Goal: Transaction & Acquisition: Purchase product/service

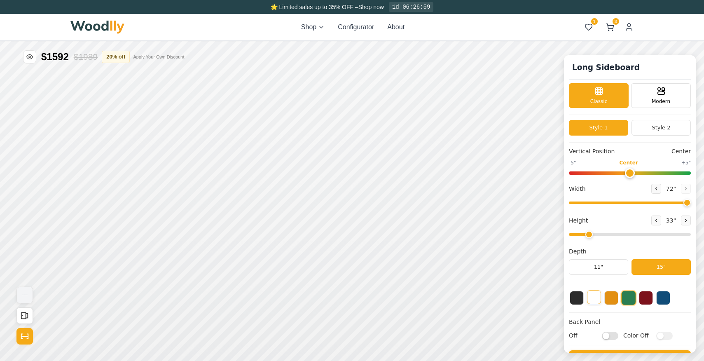
click at [594, 294] on button at bounding box center [594, 297] width 14 height 14
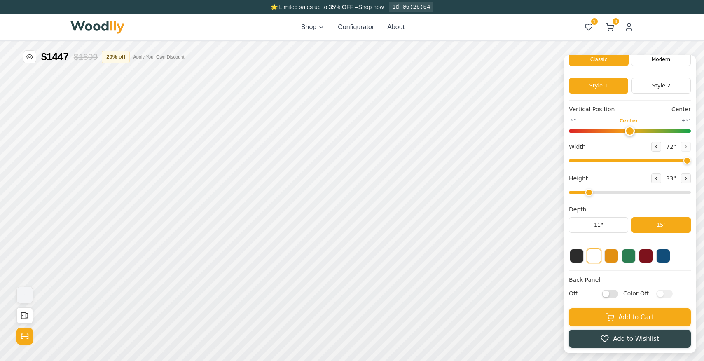
click at [611, 296] on input "Off" at bounding box center [610, 293] width 16 height 8
checkbox input "true"
click at [661, 291] on input "Color Off" at bounding box center [665, 293] width 16 height 8
click at [633, 258] on button at bounding box center [629, 255] width 14 height 14
click at [598, 257] on button at bounding box center [594, 255] width 14 height 14
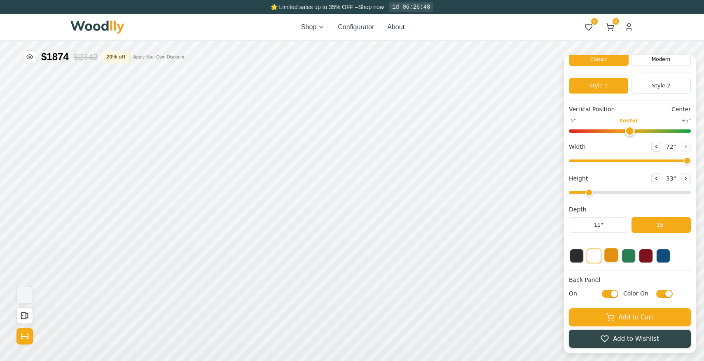
click at [611, 260] on button at bounding box center [612, 255] width 14 height 14
click at [597, 261] on button at bounding box center [594, 255] width 14 height 14
click at [663, 294] on input "Color On" at bounding box center [665, 293] width 16 height 8
click at [664, 294] on input "Color Off" at bounding box center [665, 293] width 16 height 8
click at [664, 294] on input "Color On" at bounding box center [665, 293] width 16 height 8
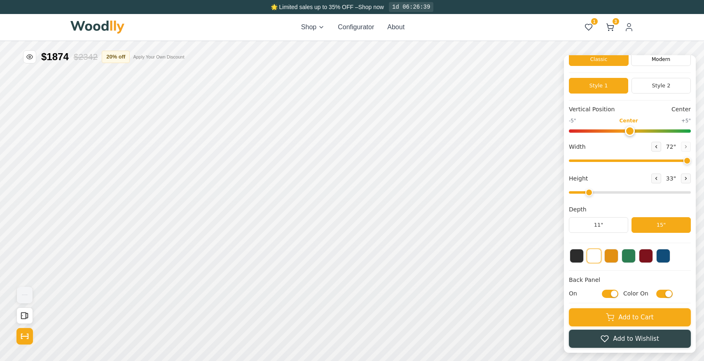
checkbox input "false"
click at [608, 294] on input "On" at bounding box center [610, 293] width 16 height 8
click at [608, 294] on input "Off" at bounding box center [610, 293] width 16 height 8
click at [608, 294] on input "On" at bounding box center [610, 293] width 16 height 8
click at [608, 294] on input "Off" at bounding box center [610, 293] width 16 height 8
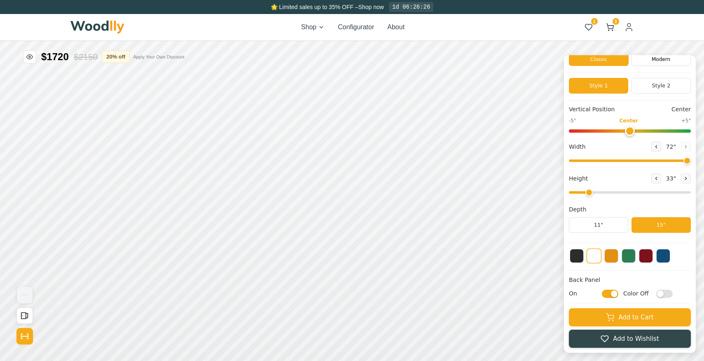
click at [608, 294] on input "On" at bounding box center [610, 293] width 16 height 8
checkbox input "false"
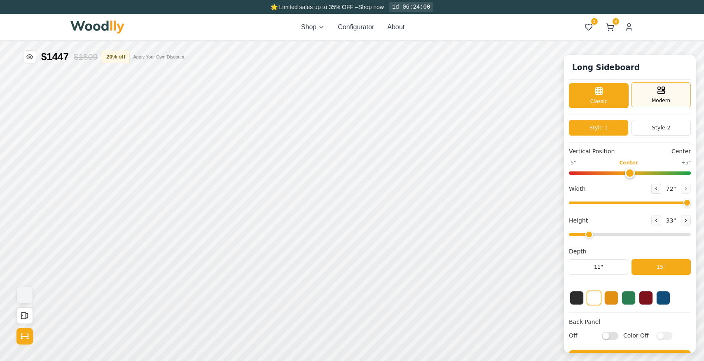
click at [643, 94] on div "Modern" at bounding box center [661, 94] width 60 height 25
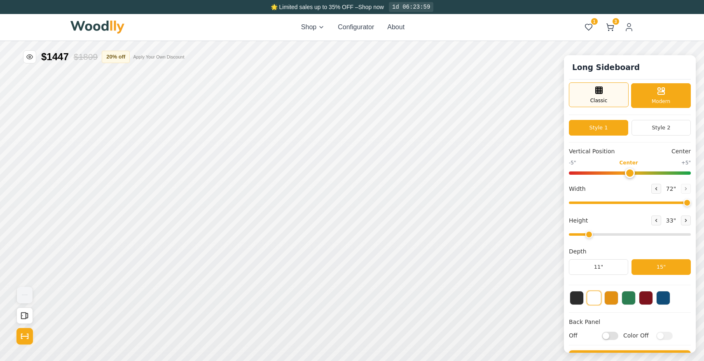
click at [618, 94] on div "Classic" at bounding box center [599, 94] width 60 height 25
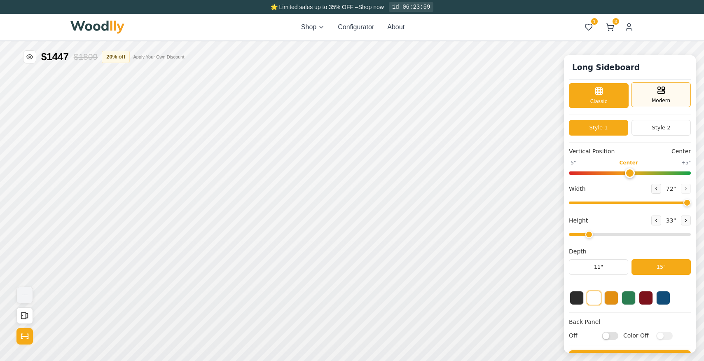
click at [648, 92] on div "Modern" at bounding box center [661, 94] width 60 height 25
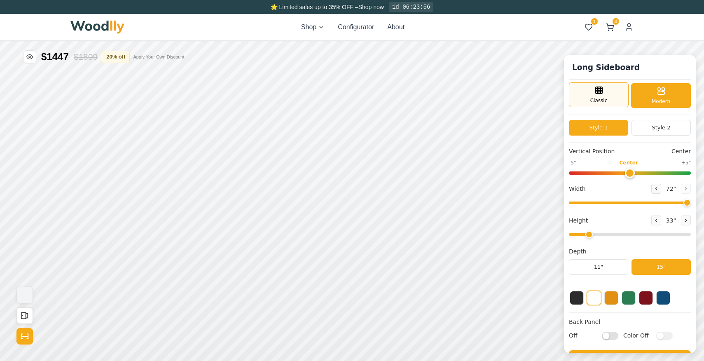
click at [617, 89] on div "Classic" at bounding box center [599, 94] width 60 height 25
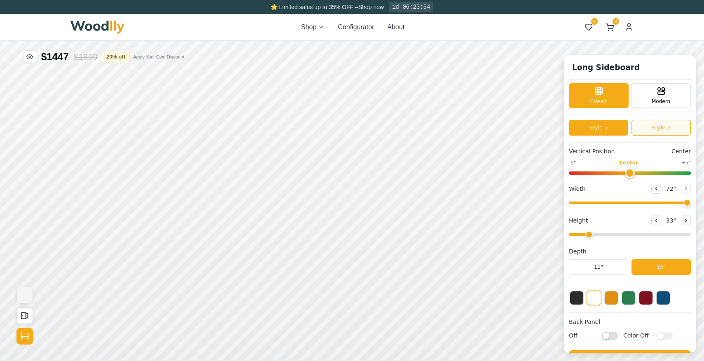
click at [646, 130] on button "Style 2" at bounding box center [661, 128] width 59 height 16
click at [625, 128] on button "Style 1" at bounding box center [598, 128] width 59 height 16
click at [650, 130] on button "Style 2" at bounding box center [661, 128] width 59 height 16
click at [619, 128] on button "Style 1" at bounding box center [598, 128] width 59 height 16
click at [645, 129] on button "Style 2" at bounding box center [661, 128] width 59 height 16
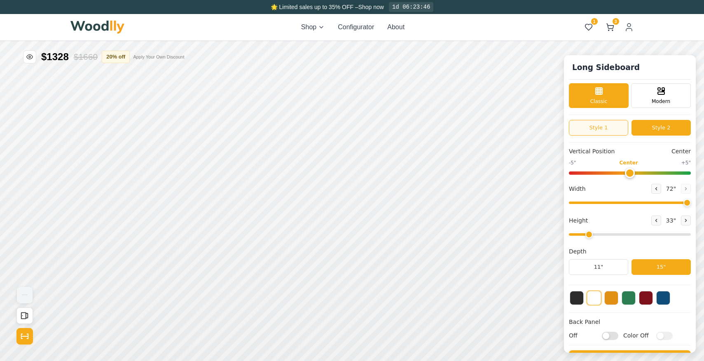
click at [607, 131] on button "Style 1" at bounding box center [598, 128] width 59 height 16
click at [648, 122] on button "Style 2" at bounding box center [661, 128] width 59 height 16
click at [606, 123] on button "Style 1" at bounding box center [598, 128] width 59 height 16
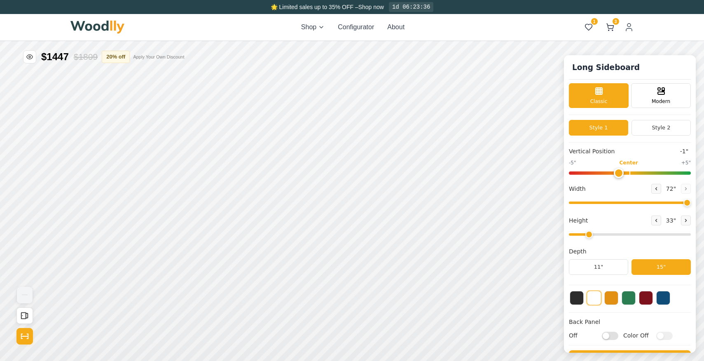
type input "0"
click at [625, 175] on input "range" at bounding box center [630, 172] width 122 height 3
drag, startPoint x: 589, startPoint y: 204, endPoint x: 708, endPoint y: 198, distance: 119.7
type input "72"
click at [691, 202] on input "range" at bounding box center [630, 203] width 122 height 2
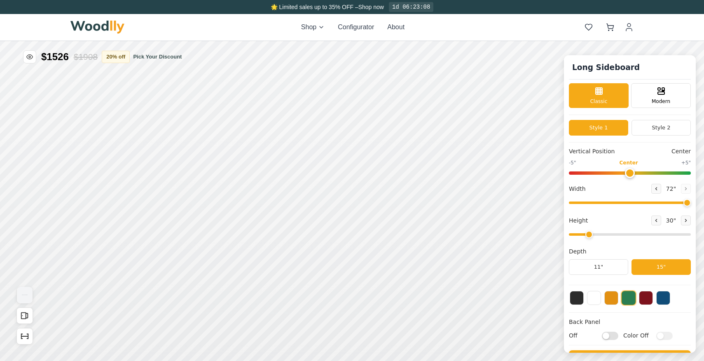
drag, startPoint x: 573, startPoint y: 235, endPoint x: 590, endPoint y: 235, distance: 16.9
type input "2"
click at [590, 235] on input "range" at bounding box center [630, 234] width 122 height 2
click at [124, 164] on div "15"" at bounding box center [122, 161] width 9 height 9
click at [22, 298] on img "View Gallery" at bounding box center [25, 295] width 16 height 16
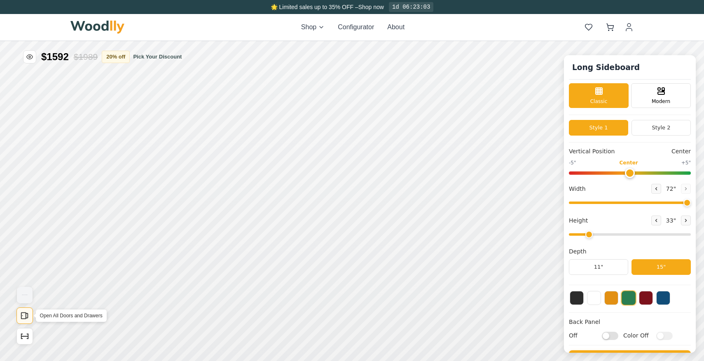
click at [26, 316] on rect "Open All Doors and Drawers" at bounding box center [23, 316] width 5 height 6
click at [25, 336] on icon "Show Dimensions" at bounding box center [24, 336] width 7 height 0
click at [603, 296] on div at bounding box center [630, 298] width 122 height 16
click at [598, 298] on button at bounding box center [594, 297] width 14 height 14
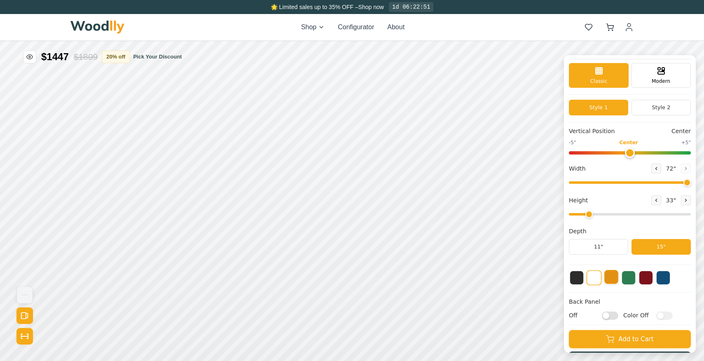
scroll to position [20, 0]
click at [631, 277] on button at bounding box center [629, 277] width 14 height 14
click at [600, 276] on button at bounding box center [594, 277] width 14 height 14
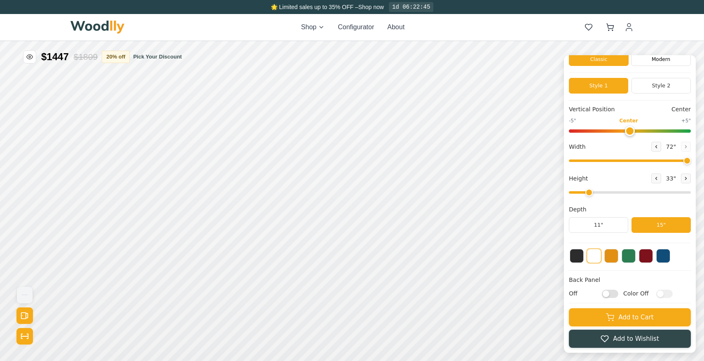
click at [615, 293] on input "Off" at bounding box center [610, 293] width 16 height 8
checkbox input "true"
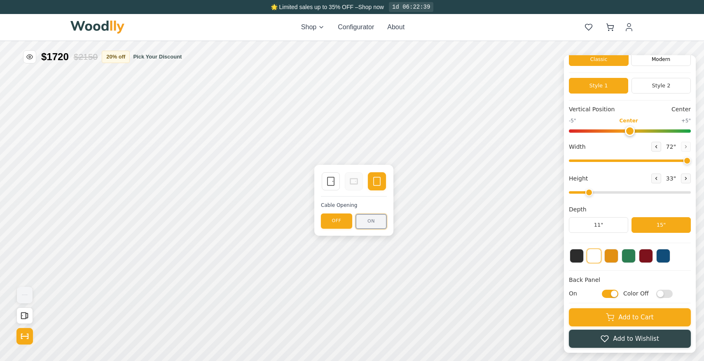
click at [367, 221] on button "ON" at bounding box center [371, 221] width 31 height 15
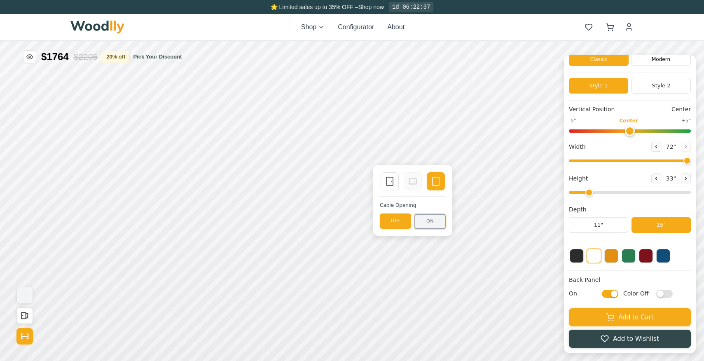
click at [439, 222] on button "ON" at bounding box center [430, 221] width 31 height 15
click at [663, 290] on input "Color Off" at bounding box center [665, 293] width 16 height 8
click at [663, 290] on input "Color On" at bounding box center [665, 293] width 16 height 8
click at [663, 290] on input "Color Off" at bounding box center [665, 293] width 16 height 8
click at [663, 290] on input "Color On" at bounding box center [665, 293] width 16 height 8
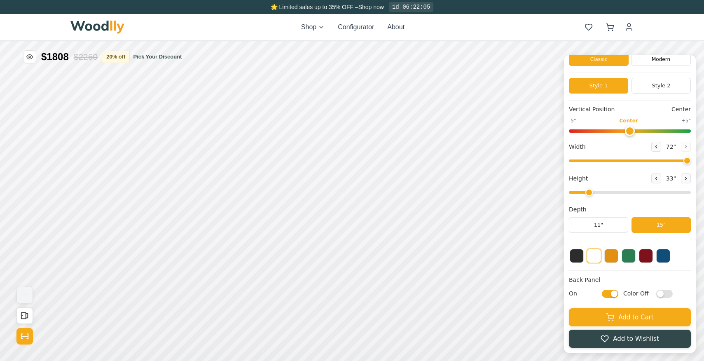
click at [665, 293] on input "Color Off" at bounding box center [665, 293] width 16 height 8
click at [665, 293] on input "Color On" at bounding box center [665, 293] width 16 height 8
click at [329, 180] on icon at bounding box center [331, 181] width 10 height 10
click at [389, 182] on icon at bounding box center [390, 181] width 10 height 10
click at [380, 180] on icon at bounding box center [377, 181] width 10 height 10
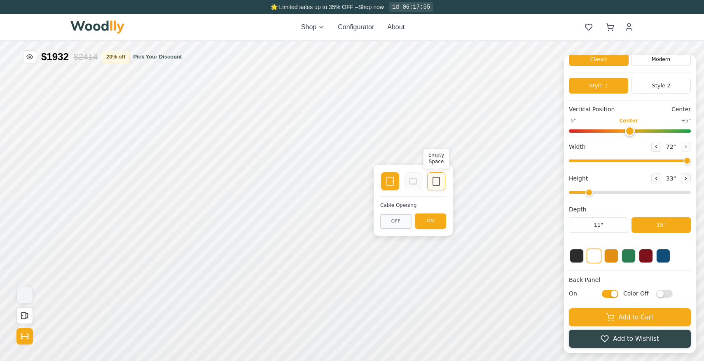
click at [433, 177] on rect at bounding box center [436, 181] width 7 height 8
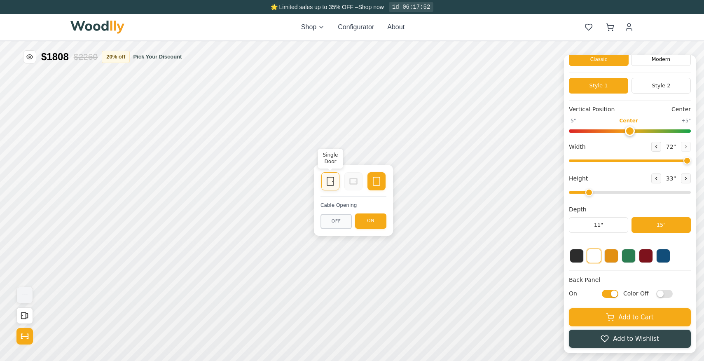
click at [335, 179] on icon at bounding box center [331, 181] width 10 height 10
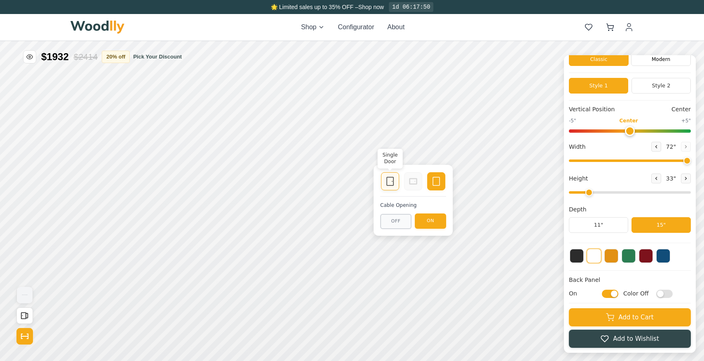
click at [387, 178] on rect at bounding box center [390, 181] width 7 height 8
click at [435, 183] on icon at bounding box center [437, 181] width 10 height 10
click at [401, 222] on button "OFF" at bounding box center [395, 221] width 31 height 15
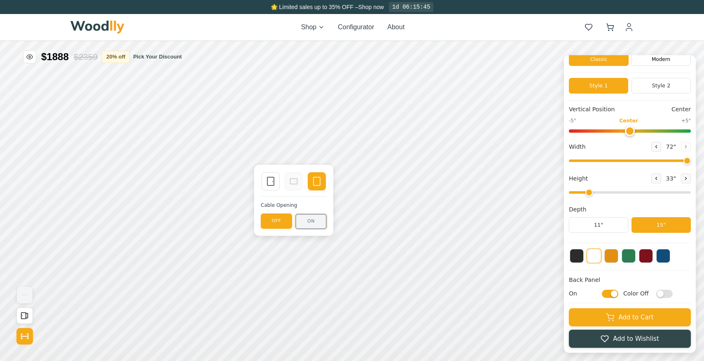
click at [308, 217] on button "ON" at bounding box center [311, 221] width 31 height 15
click at [268, 182] on rect at bounding box center [271, 181] width 7 height 8
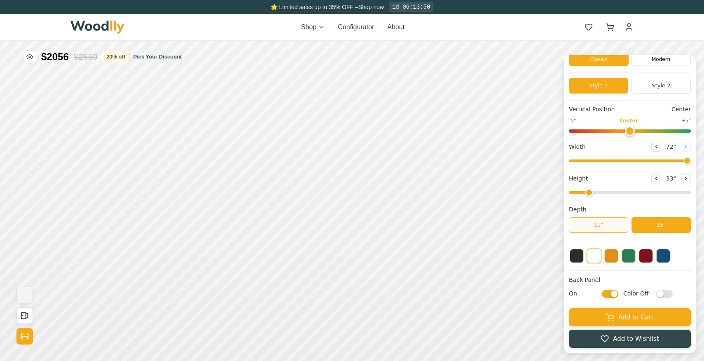
click at [611, 227] on button "11"" at bounding box center [598, 225] width 59 height 16
click at [658, 223] on button "15"" at bounding box center [661, 225] width 59 height 16
click at [632, 222] on button "15"" at bounding box center [661, 225] width 59 height 16
click at [612, 224] on button "11"" at bounding box center [598, 225] width 59 height 16
click at [652, 223] on button "15"" at bounding box center [661, 225] width 59 height 16
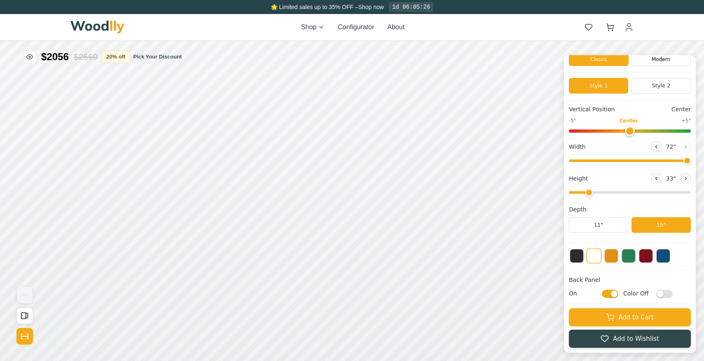
click at [664, 292] on input "Color Off" at bounding box center [665, 293] width 16 height 8
checkbox input "true"
click at [28, 314] on icon "Open All Doors and Drawers" at bounding box center [24, 315] width 9 height 9
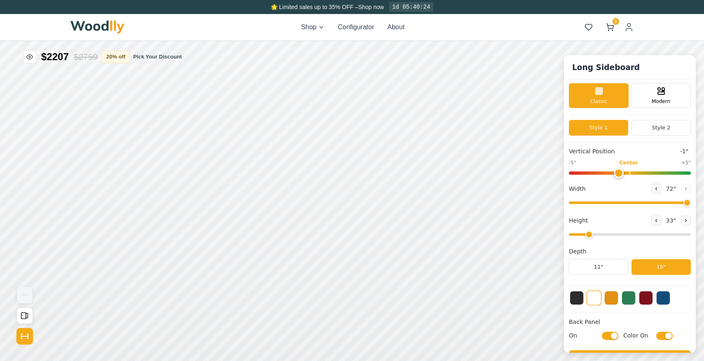
type input "0"
drag, startPoint x: 629, startPoint y: 174, endPoint x: 624, endPoint y: 174, distance: 4.6
click at [624, 174] on input "range" at bounding box center [630, 172] width 122 height 3
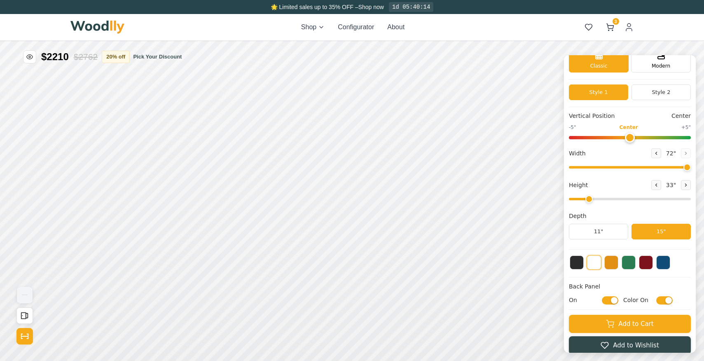
scroll to position [43, 0]
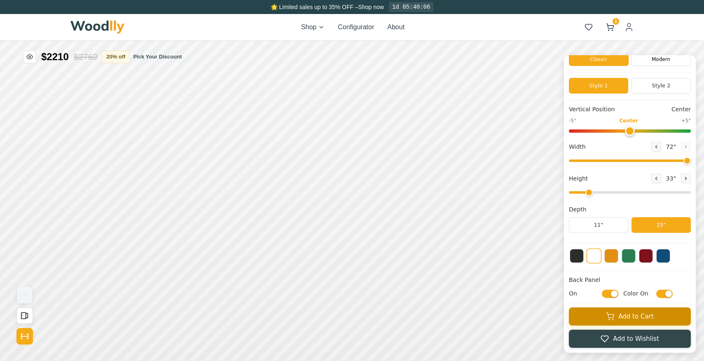
click at [640, 317] on button "Add to Cart" at bounding box center [630, 316] width 122 height 18
click at [21, 314] on rect "Open All Doors and Drawers" at bounding box center [23, 316] width 5 height 6
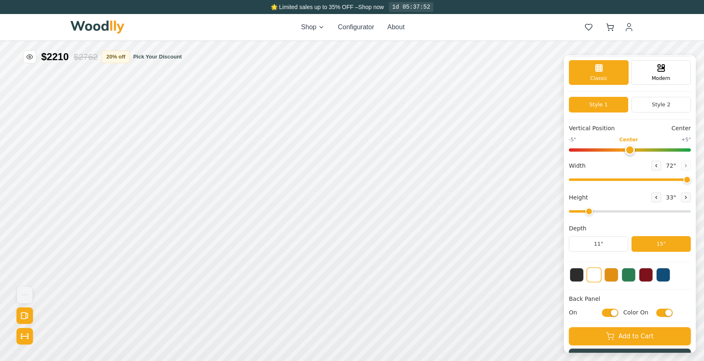
scroll to position [23, 0]
click at [26, 291] on img "View Gallery" at bounding box center [25, 295] width 16 height 16
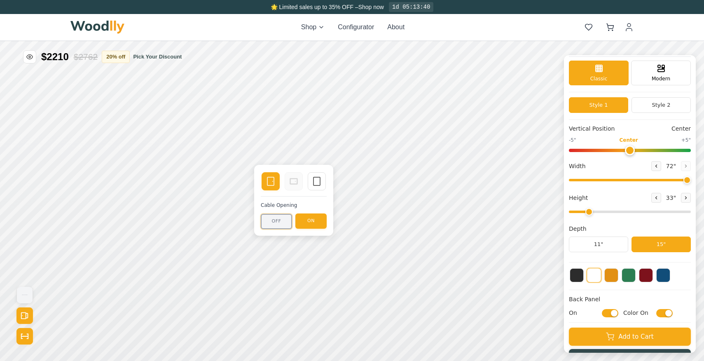
click at [286, 217] on button "OFF" at bounding box center [276, 221] width 31 height 15
click at [318, 180] on icon at bounding box center [317, 181] width 10 height 10
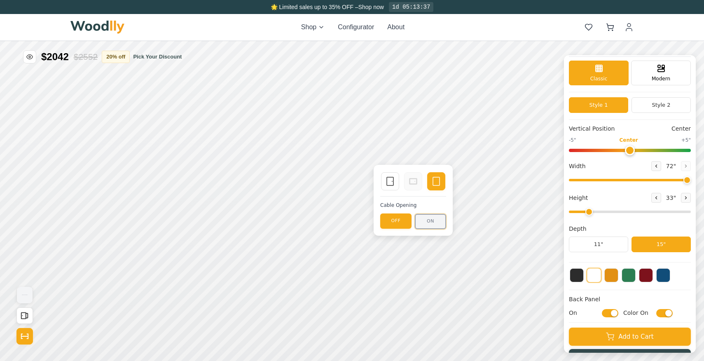
click at [429, 214] on button "ON" at bounding box center [430, 221] width 31 height 15
click at [387, 185] on rect at bounding box center [390, 181] width 7 height 8
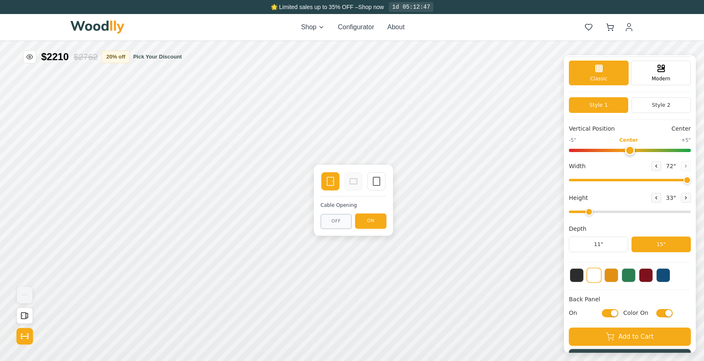
scroll to position [43, 0]
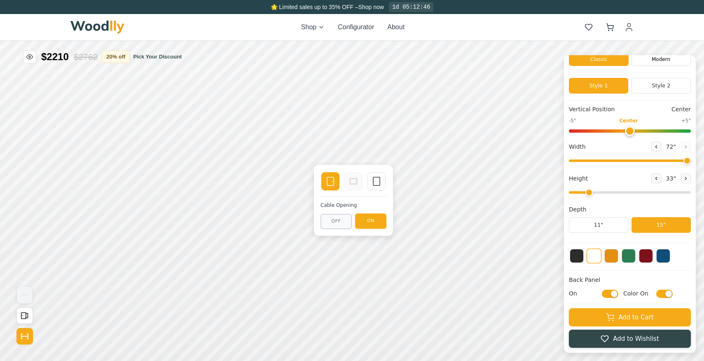
click at [610, 294] on input "On" at bounding box center [610, 293] width 16 height 8
click at [610, 294] on input "Off" at bounding box center [610, 293] width 16 height 8
checkbox input "true"
click at [28, 321] on button "Open All Doors and Drawers" at bounding box center [24, 315] width 16 height 16
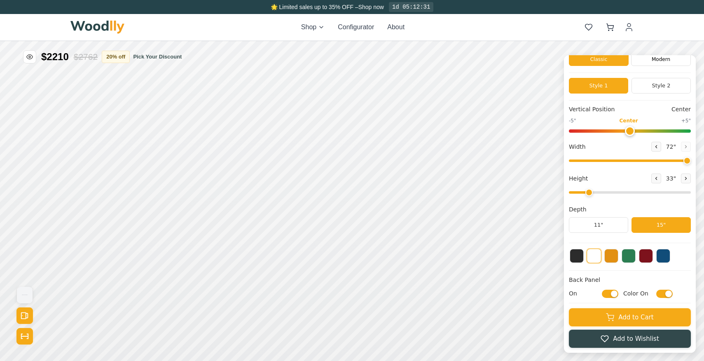
click at [594, 256] on button at bounding box center [594, 256] width 15 height 15
click at [653, 228] on button "15"" at bounding box center [661, 225] width 59 height 16
drag, startPoint x: 686, startPoint y: 160, endPoint x: 706, endPoint y: 160, distance: 20.6
click at [691, 160] on input "range" at bounding box center [630, 161] width 122 height 2
click at [636, 318] on button "Add to Cart" at bounding box center [630, 316] width 122 height 18
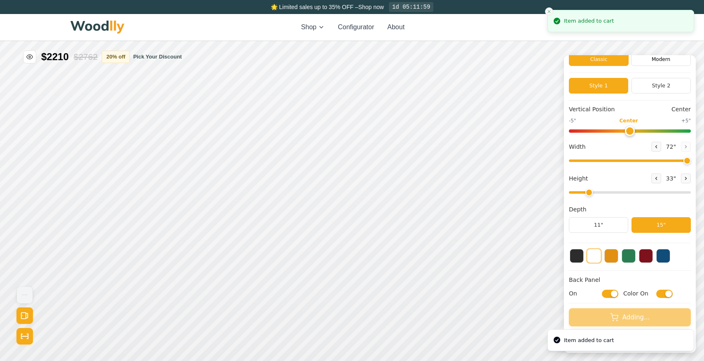
click at [551, 10] on icon "Close toast" at bounding box center [549, 11] width 5 height 5
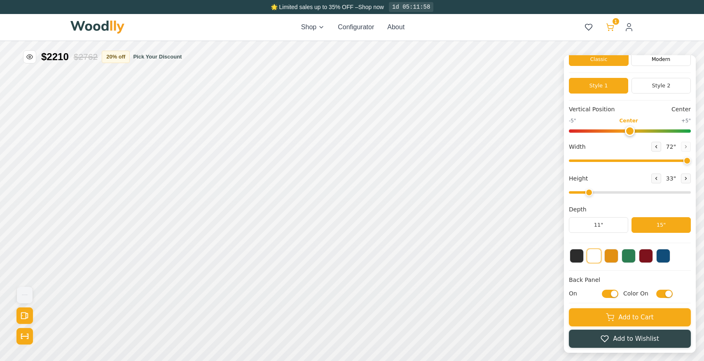
click at [608, 22] on button "1" at bounding box center [610, 27] width 15 height 15
drag, startPoint x: 686, startPoint y: 160, endPoint x: 610, endPoint y: 165, distance: 76.4
click at [610, 162] on input "range" at bounding box center [630, 161] width 122 height 2
type input "36"
drag, startPoint x: 608, startPoint y: 162, endPoint x: 610, endPoint y: 172, distance: 10.1
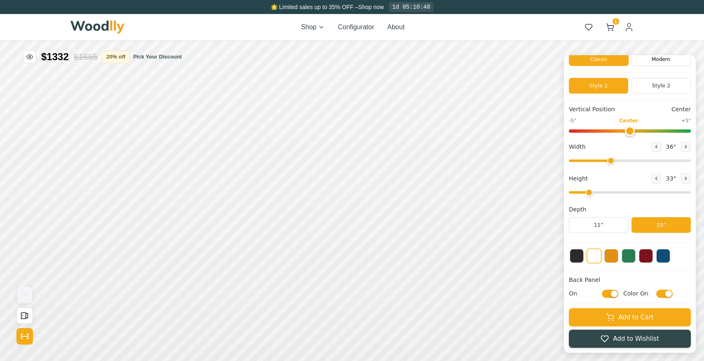
click at [610, 162] on input "range" at bounding box center [630, 161] width 122 height 2
click at [403, 223] on button "OFF" at bounding box center [394, 221] width 31 height 15
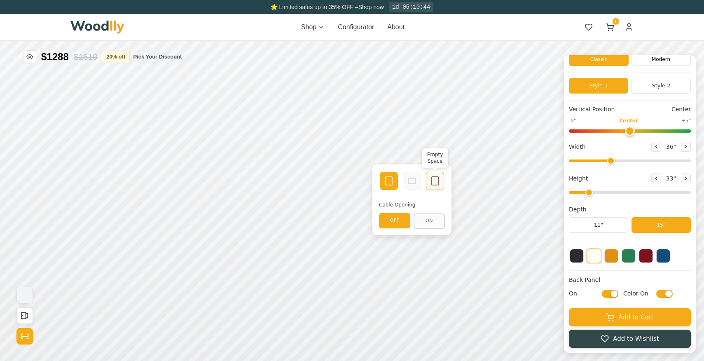
click at [429, 185] on div "Empty Space" at bounding box center [435, 181] width 18 height 18
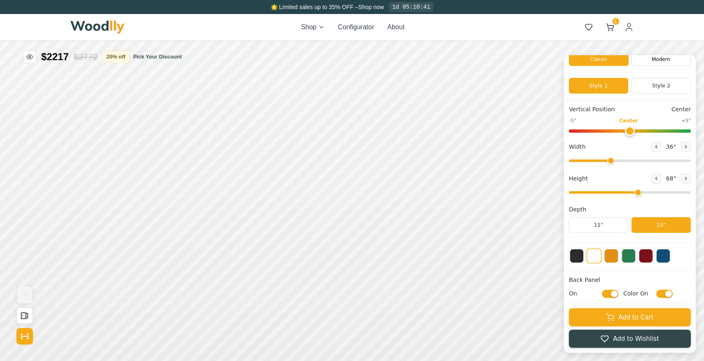
drag, startPoint x: 594, startPoint y: 192, endPoint x: 641, endPoint y: 191, distance: 47.8
type input "5"
click at [641, 191] on input "range" at bounding box center [630, 192] width 122 height 2
click at [211, 110] on div "15"" at bounding box center [206, 110] width 9 height 9
click at [216, 151] on div "15" Standard" at bounding box center [209, 154] width 19 height 19
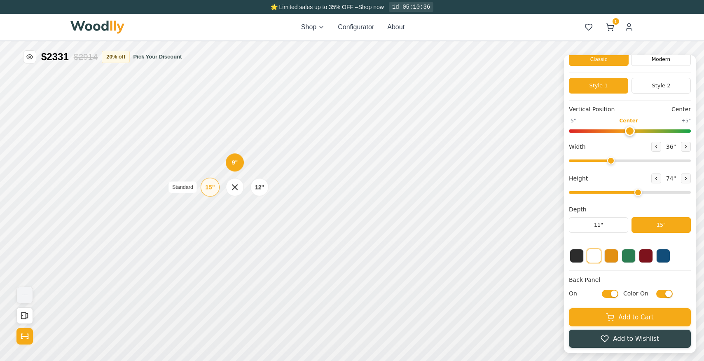
click at [209, 189] on div "15"" at bounding box center [209, 187] width 9 height 9
click at [212, 223] on div "15"" at bounding box center [212, 225] width 9 height 9
click at [214, 267] on div "15"" at bounding box center [212, 264] width 9 height 9
click at [676, 148] on div "36 "" at bounding box center [672, 147] width 40 height 10
click at [662, 228] on button "15"" at bounding box center [661, 225] width 59 height 16
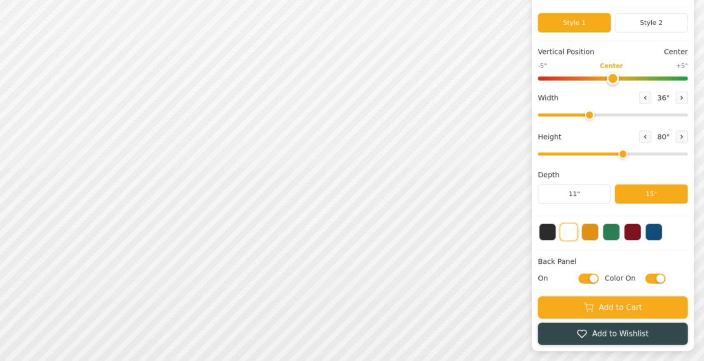
click at [594, 257] on button at bounding box center [594, 256] width 15 height 15
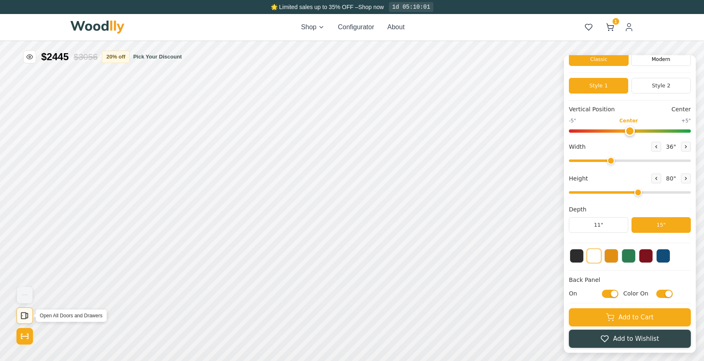
click at [20, 315] on icon "Open All Doors and Drawers" at bounding box center [24, 315] width 9 height 9
click at [28, 340] on icon "Show Dimensions" at bounding box center [24, 336] width 9 height 9
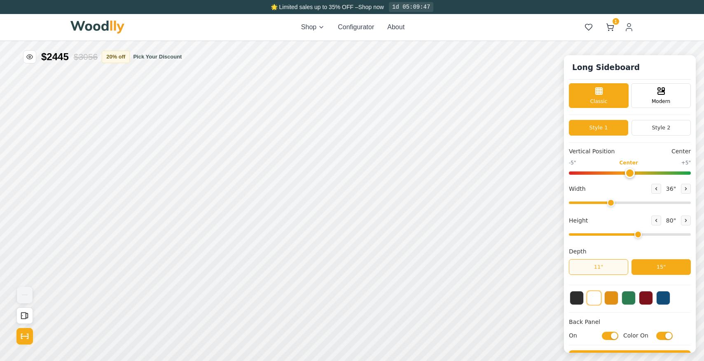
scroll to position [43, 0]
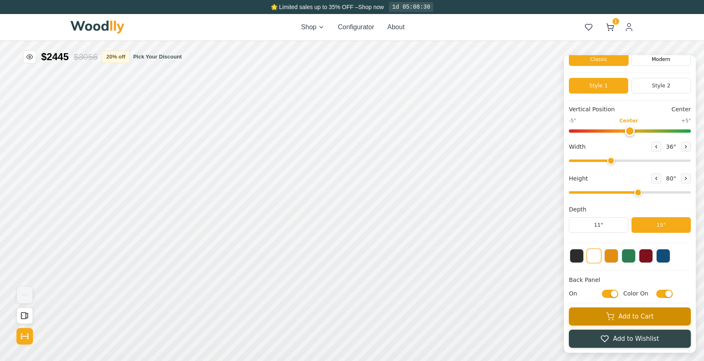
click at [650, 317] on button "Add to Cart" at bounding box center [630, 316] width 122 height 18
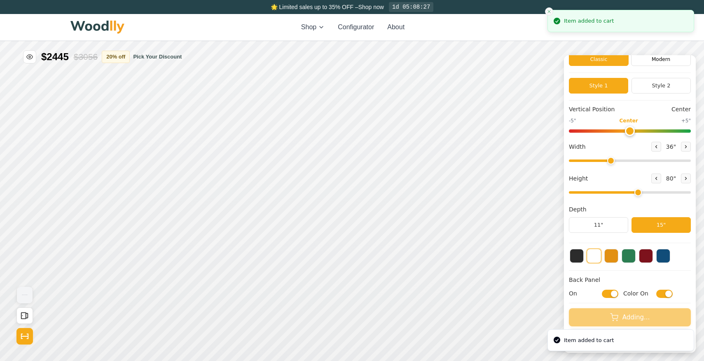
click at [552, 12] on icon "Close toast" at bounding box center [549, 11] width 5 height 5
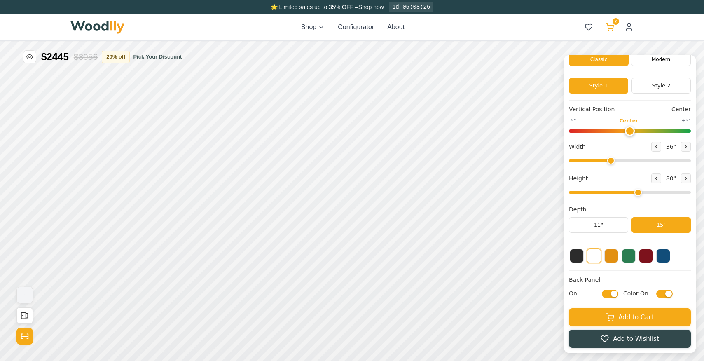
click at [608, 26] on icon at bounding box center [610, 27] width 8 height 8
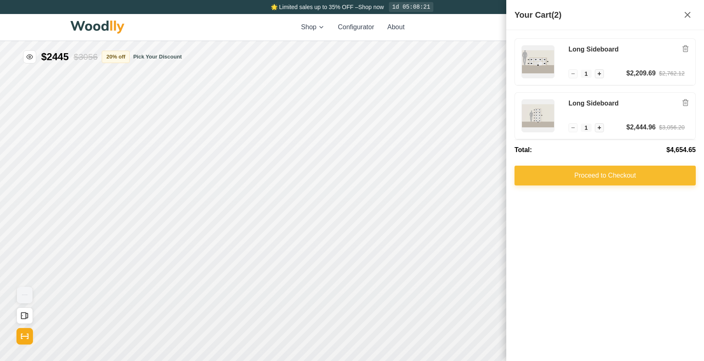
click at [583, 174] on button "Proceed to Checkout" at bounding box center [605, 176] width 181 height 20
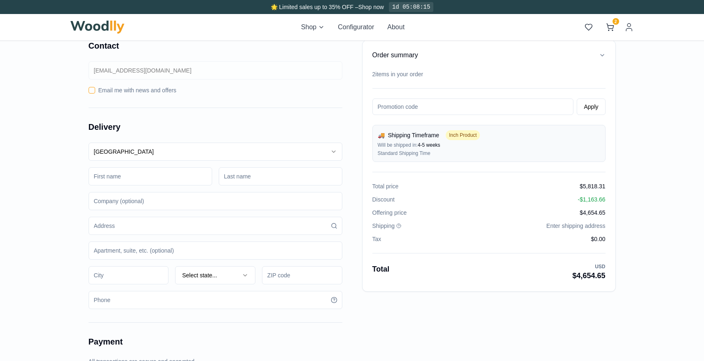
click at [280, 280] on input at bounding box center [302, 275] width 80 height 18
type input "11415"
click at [415, 314] on div "Order summary 🚚 Shipping Timeframe Inch Product Will be shipped in: 4-5 weeks S…" at bounding box center [353, 322] width 528 height 565
click at [418, 76] on div "2 items in your order" at bounding box center [489, 74] width 233 height 8
click at [599, 54] on icon "button" at bounding box center [602, 55] width 7 height 7
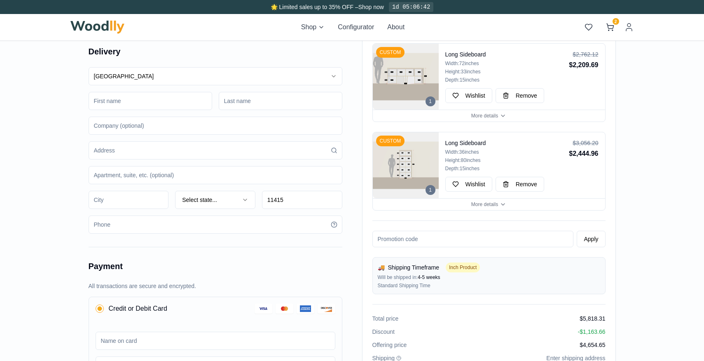
scroll to position [10, 0]
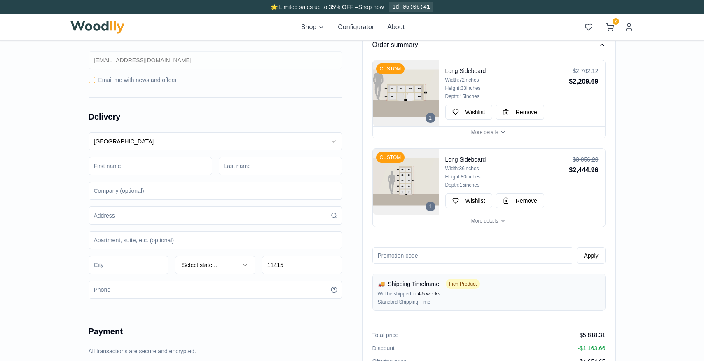
click at [169, 164] on input at bounding box center [151, 166] width 124 height 18
type input "[PERSON_NAME]"
click at [245, 171] on input at bounding box center [281, 166] width 124 height 18
type input "[PERSON_NAME]"
click at [225, 190] on input at bounding box center [216, 191] width 254 height 18
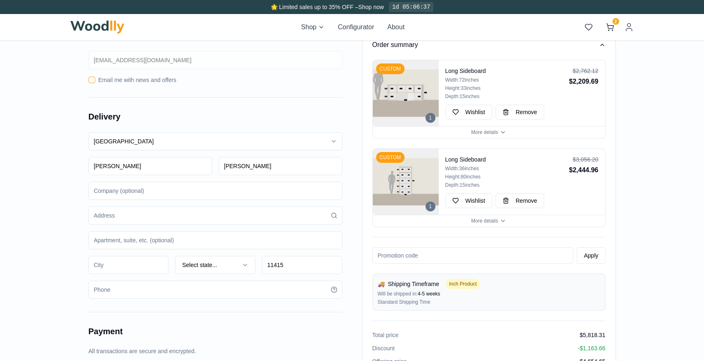
click at [111, 216] on input at bounding box center [216, 216] width 254 height 18
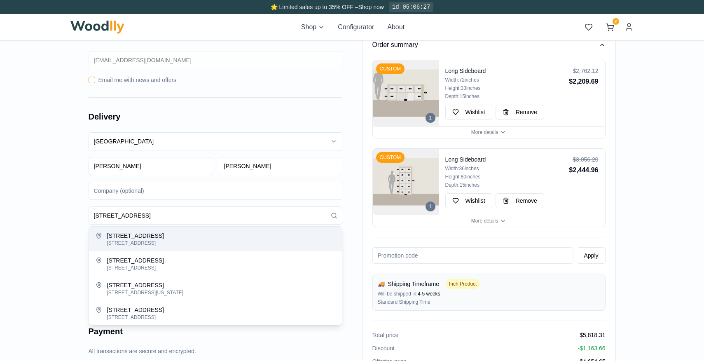
click at [192, 235] on div "[STREET_ADDRESS]" at bounding box center [221, 236] width 228 height 8
type input "114-83 118th Street"
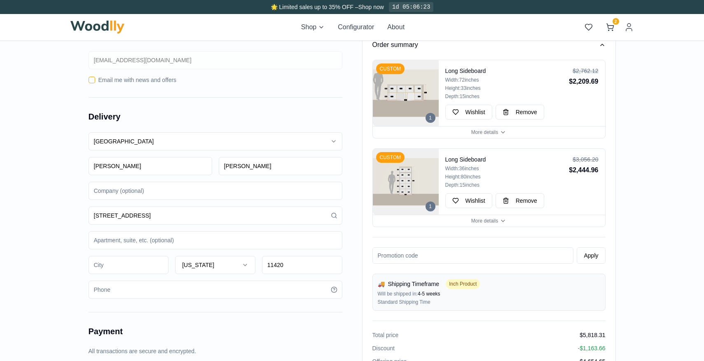
click at [275, 266] on input "11420" at bounding box center [302, 265] width 80 height 18
type input "11415"
click at [47, 252] on div "Order summary 1 CUSTOM Long Sideboard Width: 72 inches Height: 33 inches Depth:…" at bounding box center [352, 311] width 704 height 591
click at [117, 244] on input at bounding box center [216, 240] width 254 height 18
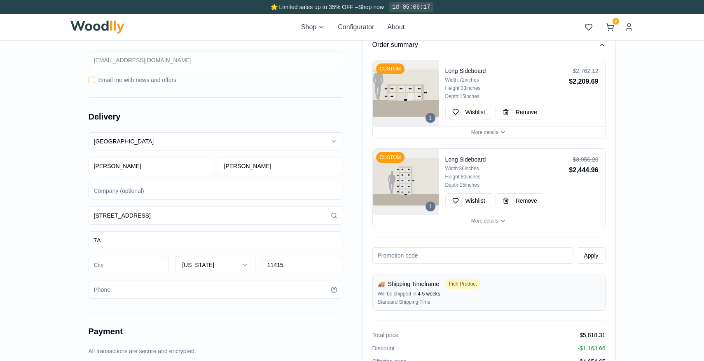
type input "7A"
click at [106, 265] on input at bounding box center [129, 265] width 80 height 18
type input "Kew Gardens"
click at [64, 295] on div "Order summary 1 CUSTOM Long Sideboard Width: 72 inches Height: 33 inches Depth:…" at bounding box center [352, 311] width 577 height 591
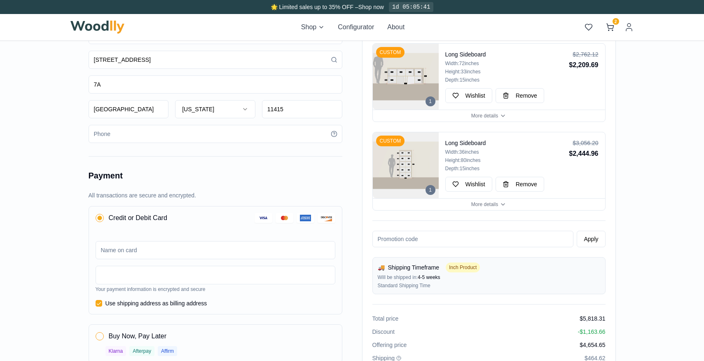
scroll to position [162, 0]
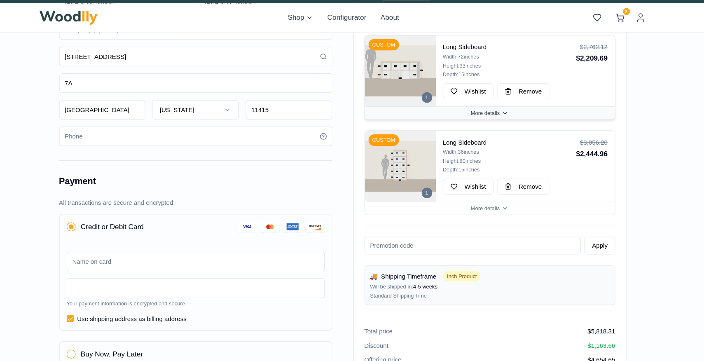
click at [494, 113] on span "More details" at bounding box center [485, 116] width 27 height 7
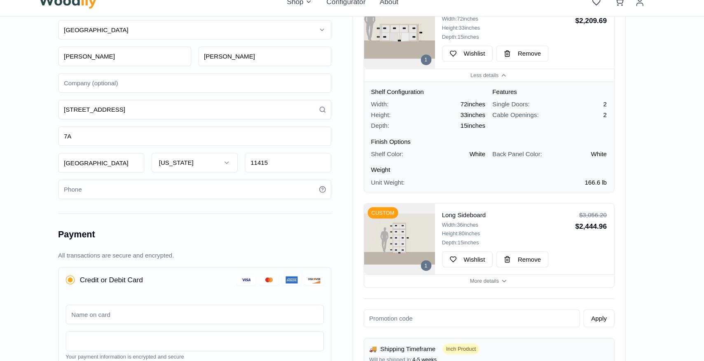
scroll to position [107, 0]
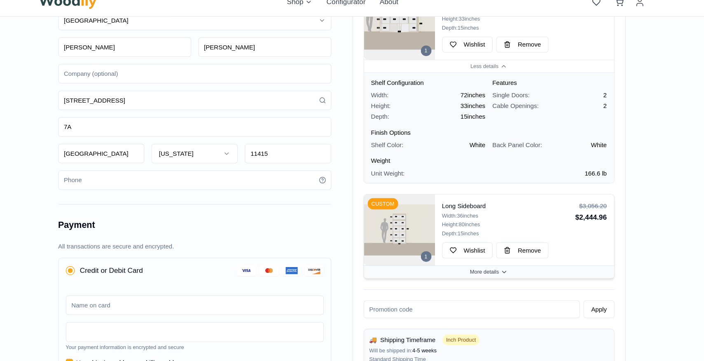
click at [542, 278] on button "More details" at bounding box center [489, 278] width 232 height 12
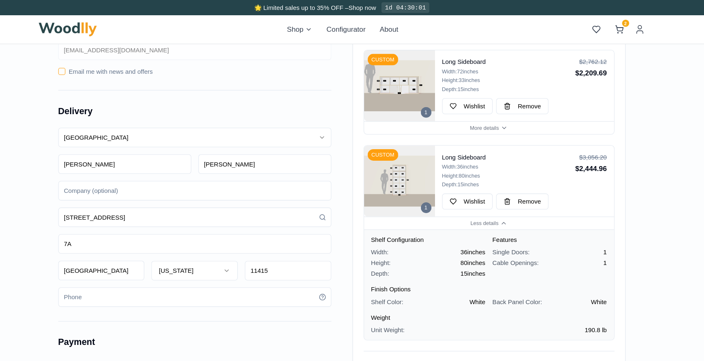
scroll to position [0, 0]
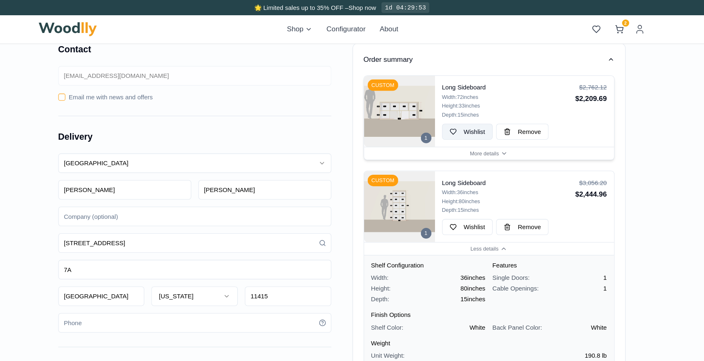
click at [470, 121] on span "Wishlist" at bounding box center [476, 122] width 20 height 8
click at [469, 207] on span "Wishlist" at bounding box center [476, 211] width 20 height 8
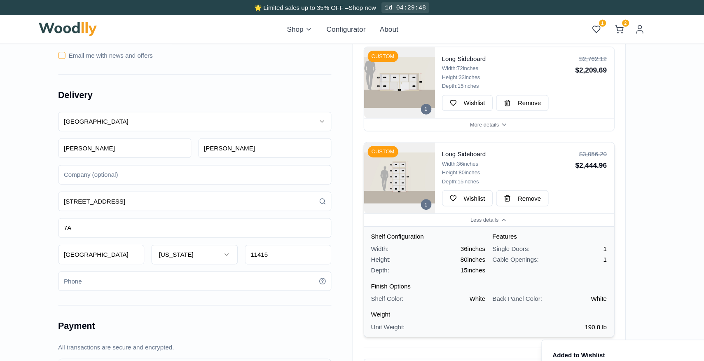
scroll to position [30, 0]
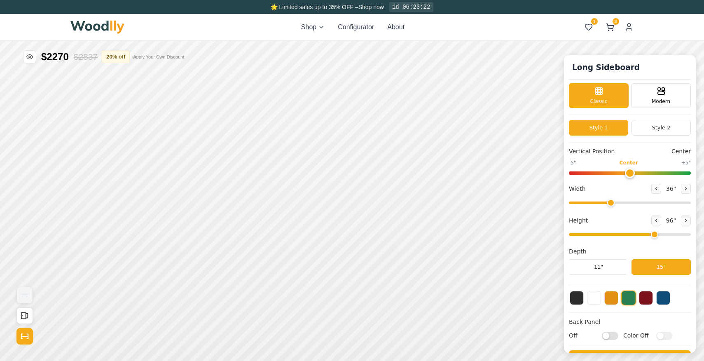
scroll to position [43, 0]
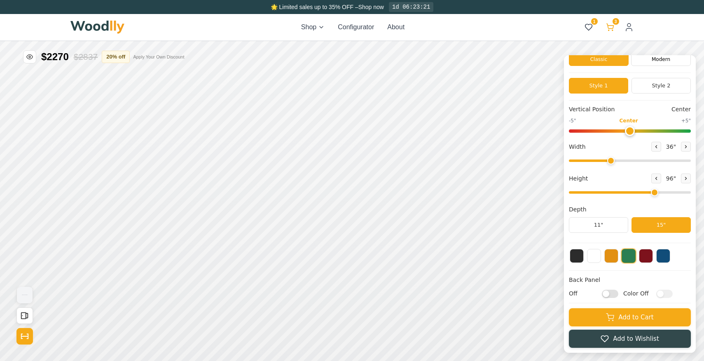
click at [613, 25] on icon at bounding box center [610, 27] width 8 height 8
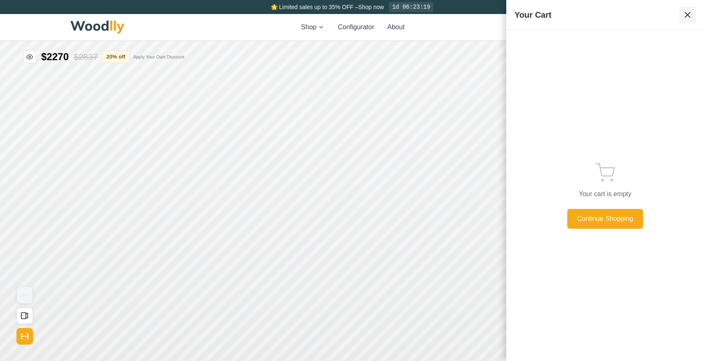
click at [689, 15] on icon at bounding box center [688, 15] width 10 height 10
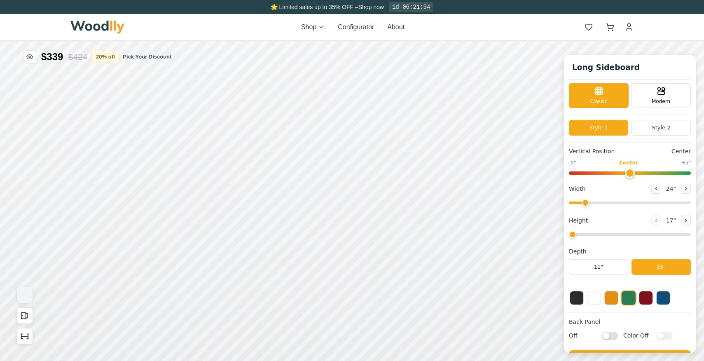
click at [634, 299] on button at bounding box center [629, 298] width 15 height 15
click at [596, 299] on button at bounding box center [594, 297] width 14 height 14
click at [585, 202] on input "range" at bounding box center [630, 203] width 122 height 2
click at [30, 335] on button "Show Dimensions" at bounding box center [24, 336] width 16 height 16
drag, startPoint x: 585, startPoint y: 205, endPoint x: 578, endPoint y: 209, distance: 7.9
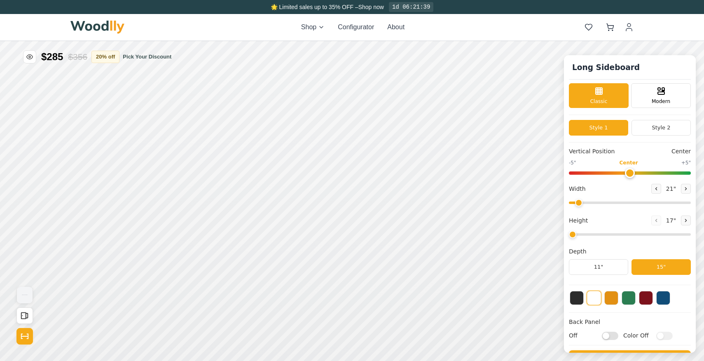
click at [578, 204] on input "range" at bounding box center [630, 203] width 122 height 2
click at [574, 202] on input "range" at bounding box center [630, 203] width 122 height 2
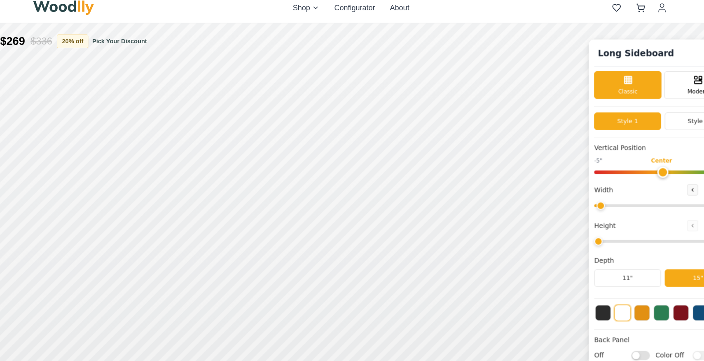
click at [574, 204] on input "range" at bounding box center [630, 203] width 122 height 2
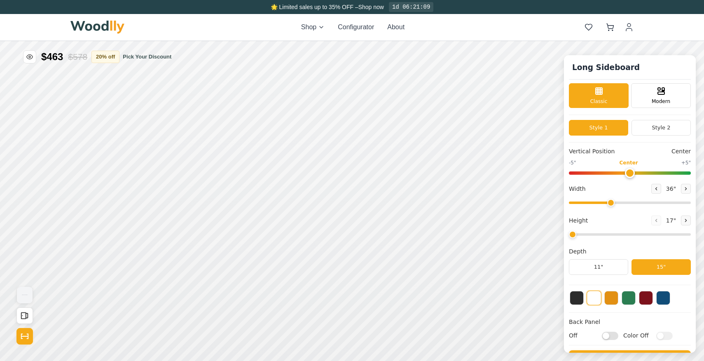
drag, startPoint x: 578, startPoint y: 203, endPoint x: 610, endPoint y: 202, distance: 32.6
click at [610, 202] on input "range" at bounding box center [630, 203] width 122 height 2
click at [611, 204] on input "range" at bounding box center [630, 203] width 122 height 2
click at [612, 204] on input "range" at bounding box center [630, 203] width 122 height 2
click at [610, 204] on input "range" at bounding box center [630, 203] width 122 height 2
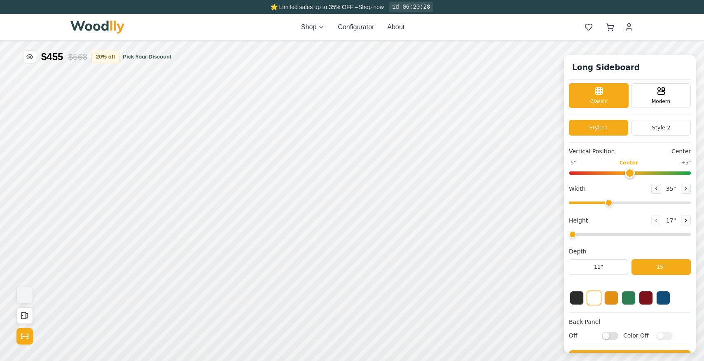
type input "36"
click at [610, 204] on input "range" at bounding box center [630, 203] width 122 height 2
drag, startPoint x: 576, startPoint y: 235, endPoint x: 671, endPoint y: 233, distance: 94.4
click at [671, 233] on input "range" at bounding box center [630, 234] width 122 height 2
drag, startPoint x: 667, startPoint y: 235, endPoint x: 659, endPoint y: 236, distance: 8.3
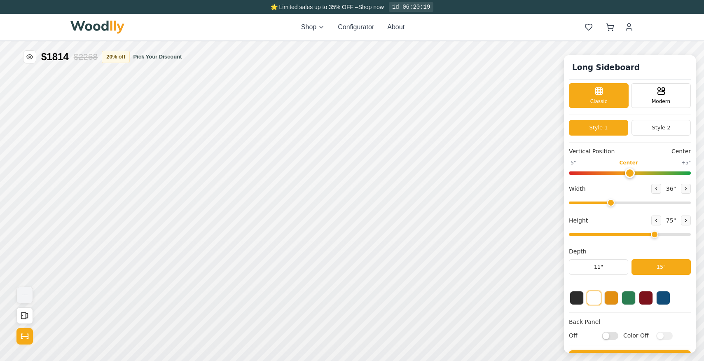
click at [659, 236] on input "range" at bounding box center [630, 234] width 122 height 2
click at [207, 230] on div "15"" at bounding box center [210, 227] width 9 height 9
click at [214, 188] on div "15"" at bounding box center [212, 190] width 9 height 9
click at [216, 161] on div "15"" at bounding box center [213, 159] width 9 height 9
click at [211, 121] on div "15"" at bounding box center [215, 123] width 9 height 9
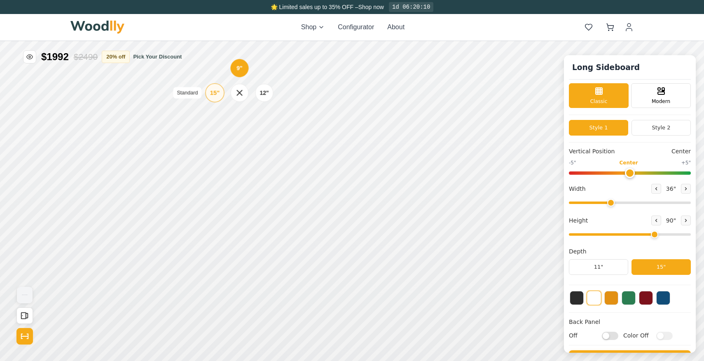
click at [216, 92] on div "15"" at bounding box center [214, 92] width 9 height 9
drag, startPoint x: 653, startPoint y: 236, endPoint x: 642, endPoint y: 237, distance: 11.2
type input "5"
click at [642, 236] on input "range" at bounding box center [630, 234] width 122 height 2
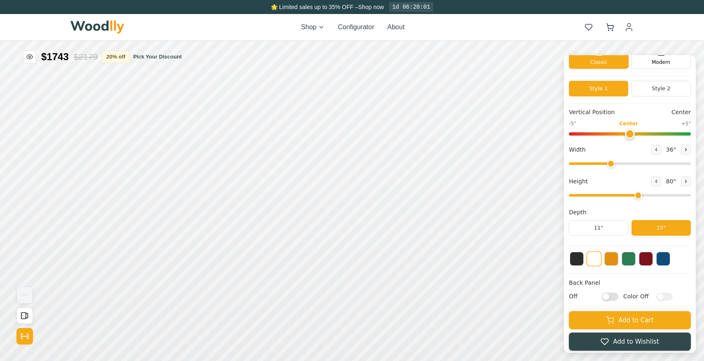
scroll to position [43, 0]
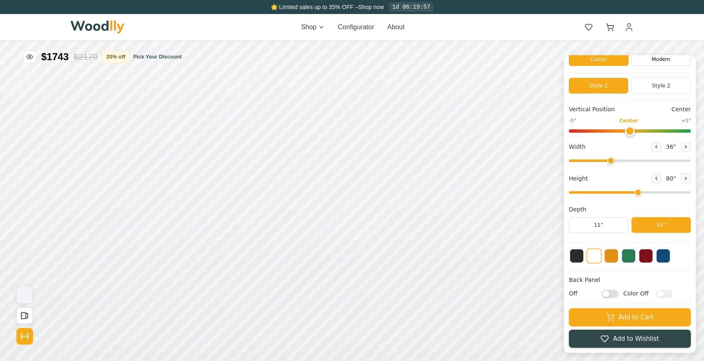
click at [615, 291] on input "Off" at bounding box center [610, 293] width 16 height 8
checkbox input "true"
click at [214, 107] on div "15"" at bounding box center [212, 107] width 9 height 9
click at [213, 146] on div "15"" at bounding box center [212, 147] width 9 height 9
click at [210, 190] on div "15"" at bounding box center [212, 186] width 9 height 9
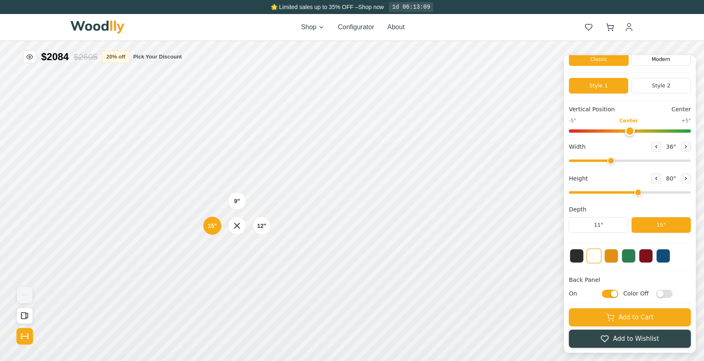
click at [216, 225] on div "15"" at bounding box center [212, 225] width 9 height 9
click at [214, 260] on div "15" Standard" at bounding box center [212, 265] width 19 height 19
click at [669, 295] on input "Color Off" at bounding box center [665, 293] width 16 height 8
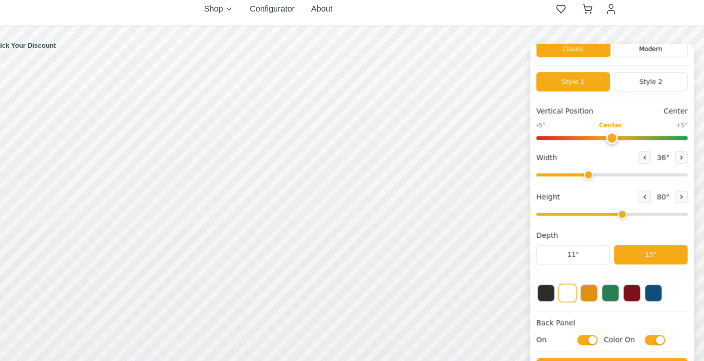
scroll to position [0, 0]
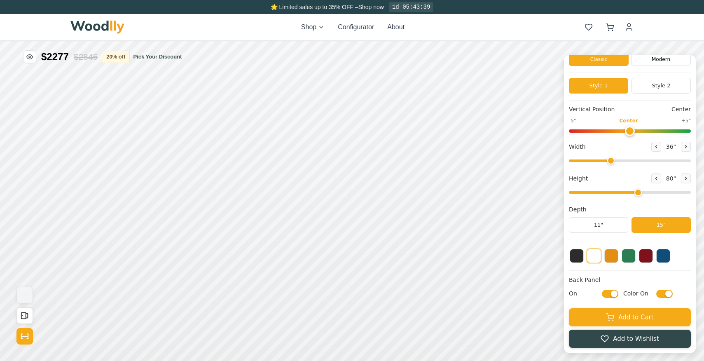
click at [665, 291] on input "Color On" at bounding box center [665, 293] width 16 height 8
click at [665, 291] on input "Color Off" at bounding box center [665, 293] width 16 height 8
checkbox input "true"
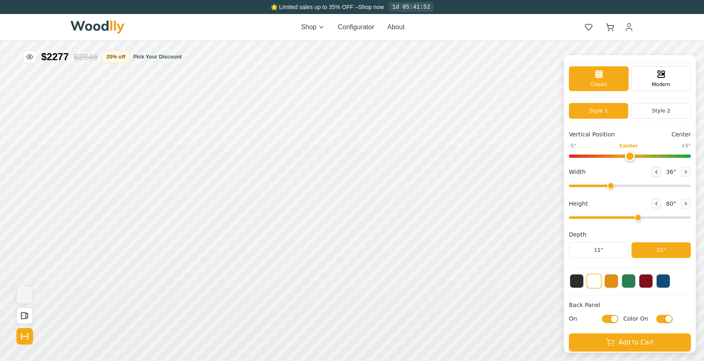
scroll to position [16, 0]
click at [629, 158] on input "range" at bounding box center [630, 156] width 122 height 3
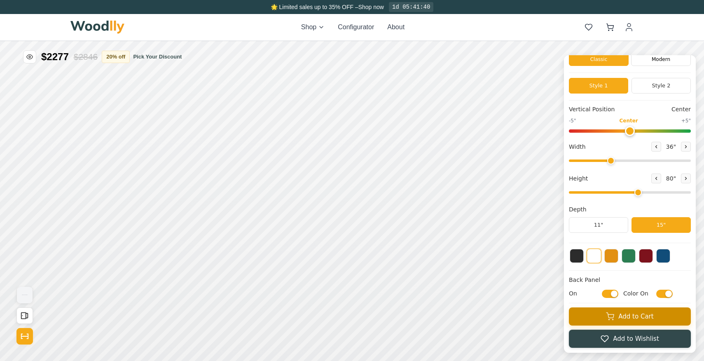
click at [615, 314] on button "Add to Cart" at bounding box center [630, 316] width 122 height 18
click at [611, 20] on button "6" at bounding box center [610, 27] width 15 height 15
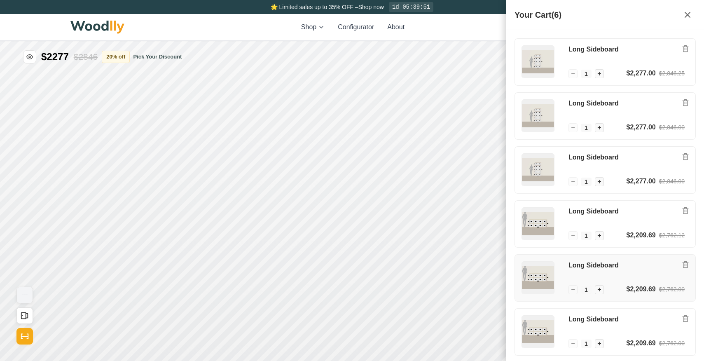
scroll to position [53, 0]
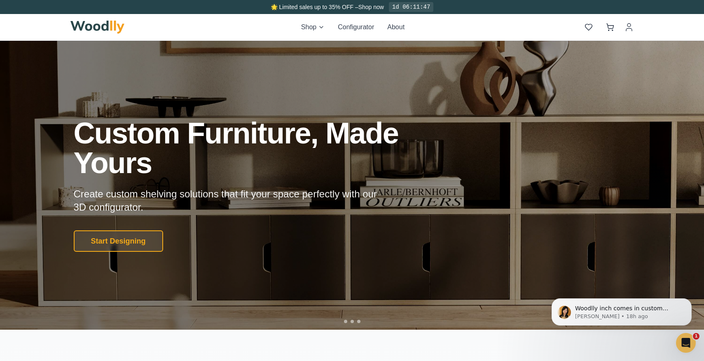
click at [516, 97] on div at bounding box center [352, 185] width 704 height 289
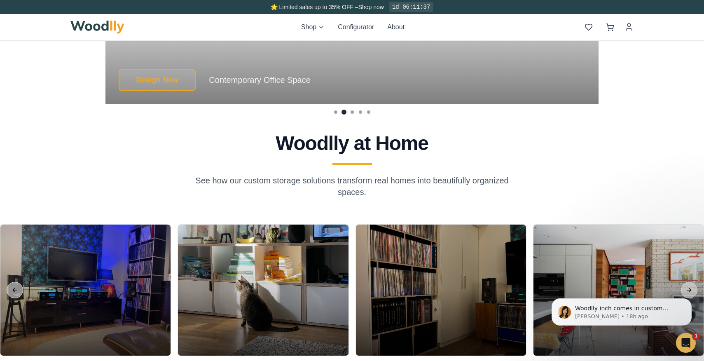
scroll to position [1958, 0]
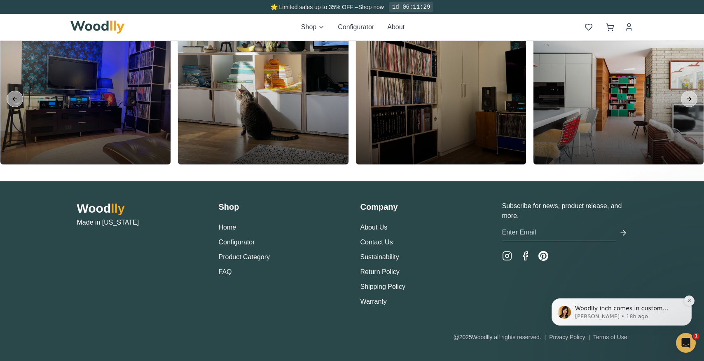
click at [632, 313] on p "[PERSON_NAME] • 18h ago" at bounding box center [628, 316] width 106 height 7
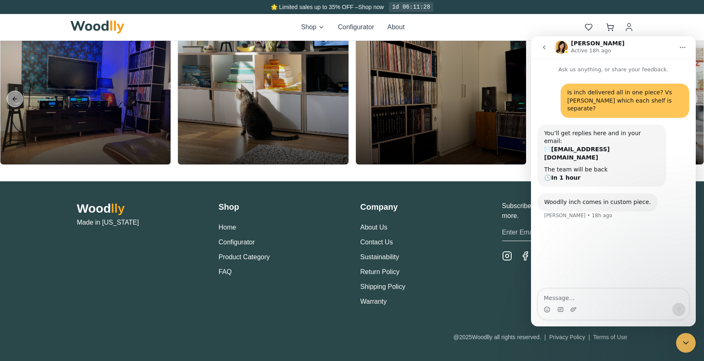
scroll to position [1, 0]
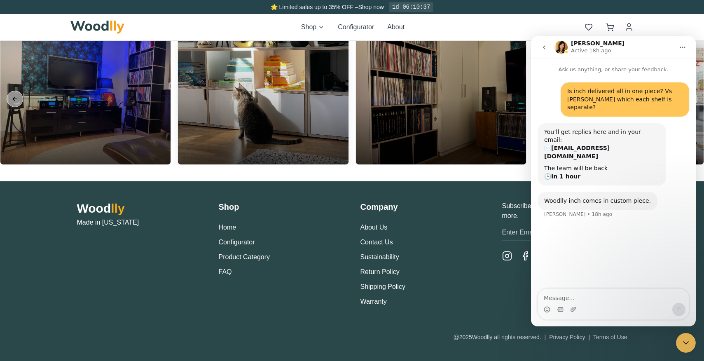
click at [244, 116] on div at bounding box center [263, 98] width 170 height 131
click at [333, 97] on div at bounding box center [263, 98] width 170 height 131
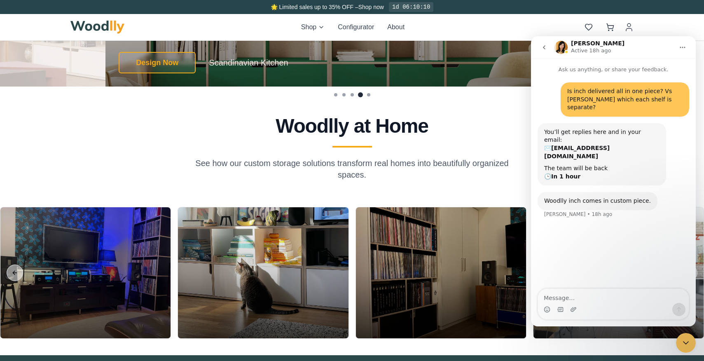
scroll to position [1782, 0]
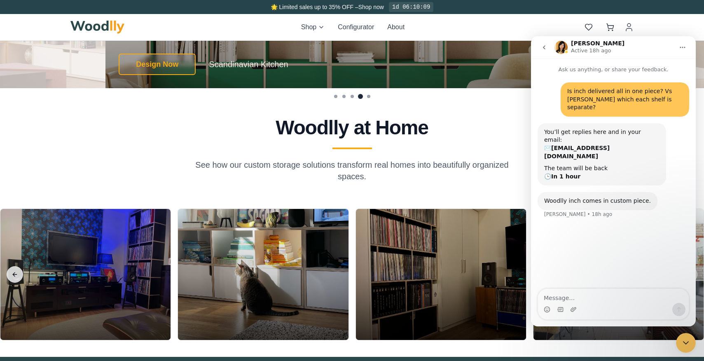
click at [14, 273] on button "Previous slide" at bounding box center [15, 274] width 16 height 16
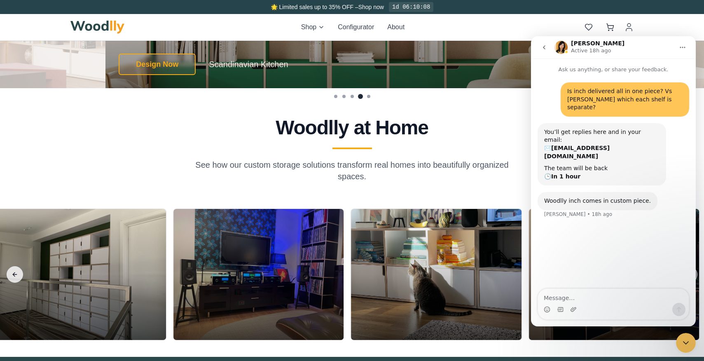
click at [14, 273] on button "Previous slide" at bounding box center [15, 274] width 16 height 16
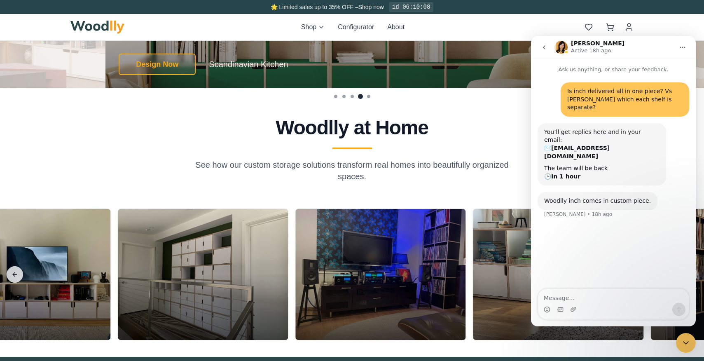
click at [14, 273] on button "Previous slide" at bounding box center [15, 274] width 16 height 16
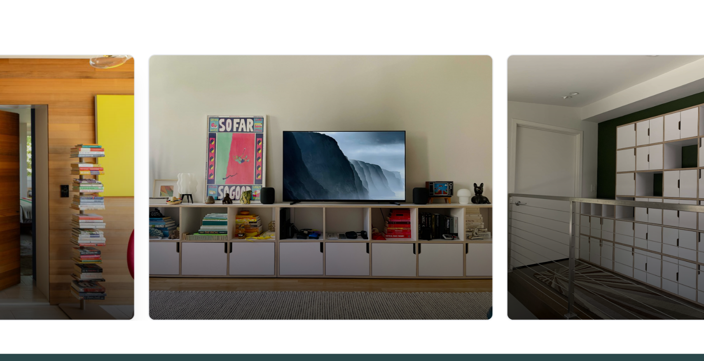
scroll to position [1781, 0]
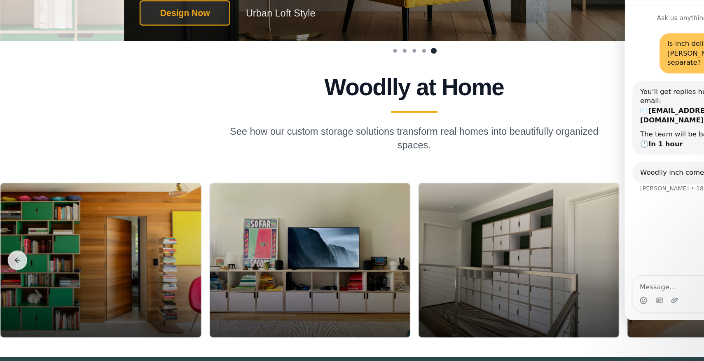
click at [15, 277] on button "Previous slide" at bounding box center [15, 275] width 16 height 16
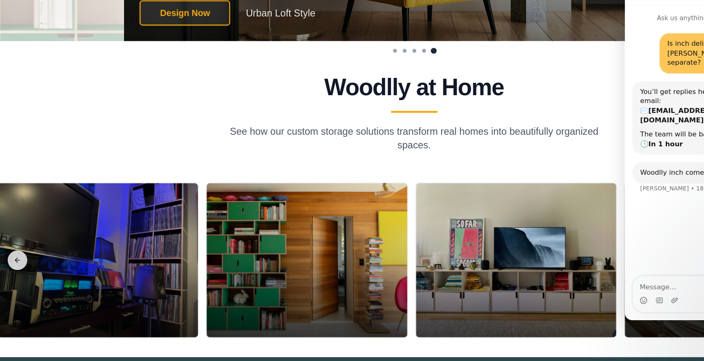
click at [15, 277] on button "Previous slide" at bounding box center [15, 275] width 16 height 16
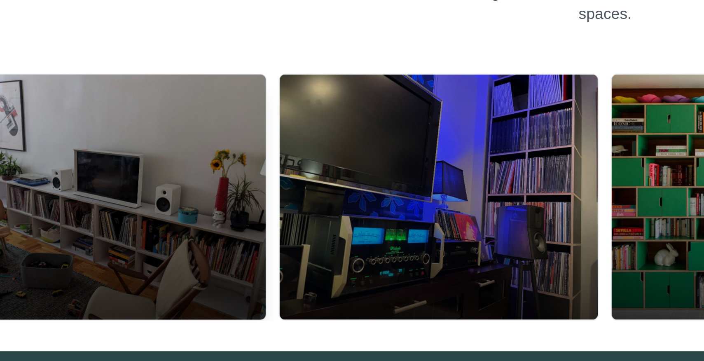
scroll to position [1787, 0]
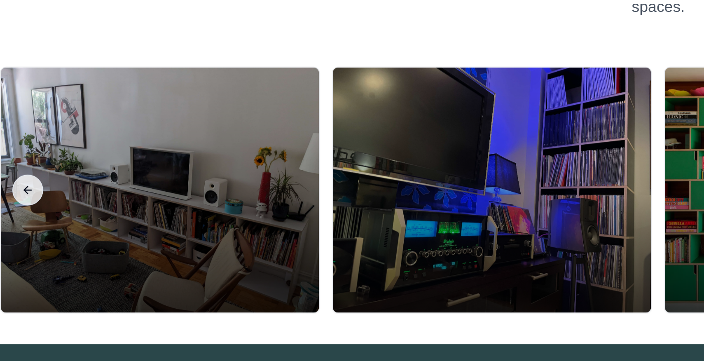
click at [13, 268] on button "Previous slide" at bounding box center [15, 269] width 16 height 16
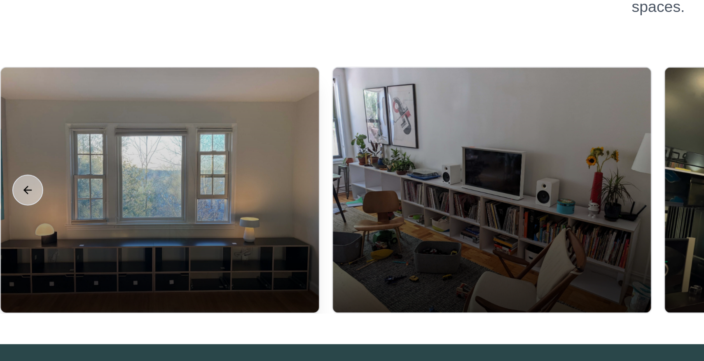
click at [106, 261] on div at bounding box center [85, 269] width 170 height 131
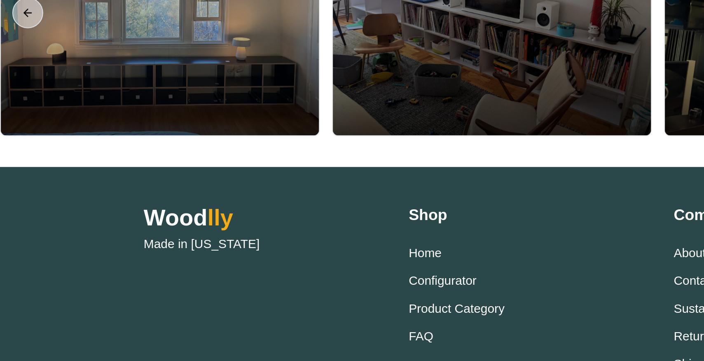
scroll to position [1882, 0]
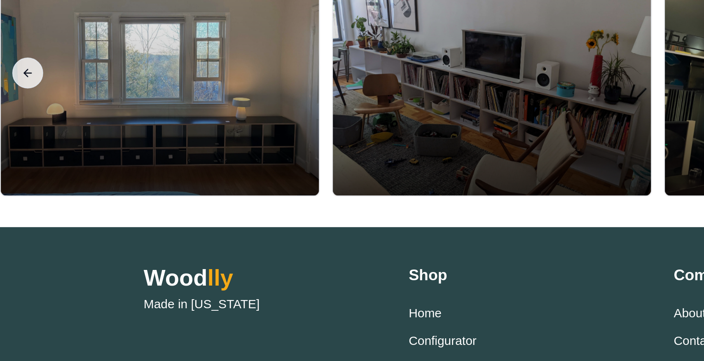
click at [16, 173] on button "Previous slide" at bounding box center [15, 175] width 16 height 16
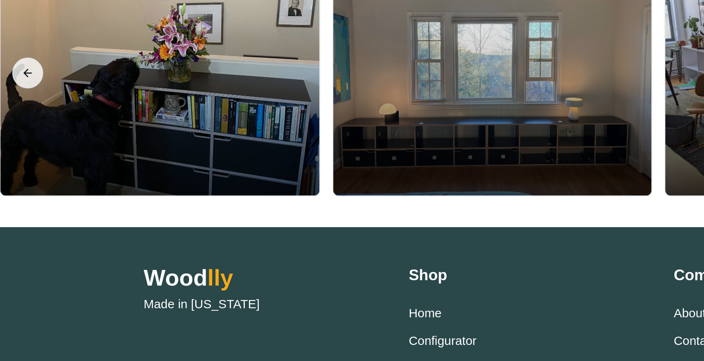
click at [16, 173] on button "Previous slide" at bounding box center [15, 175] width 16 height 16
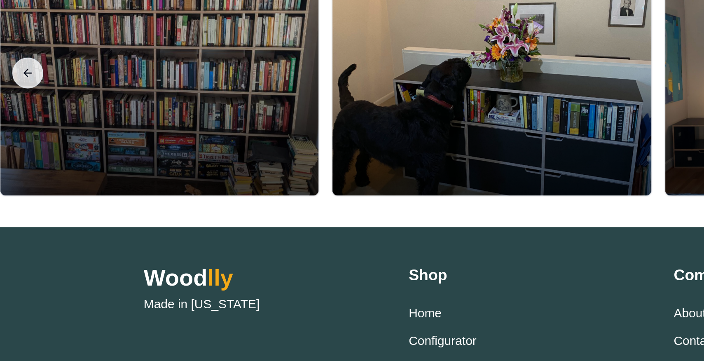
click at [16, 173] on button "Previous slide" at bounding box center [15, 175] width 16 height 16
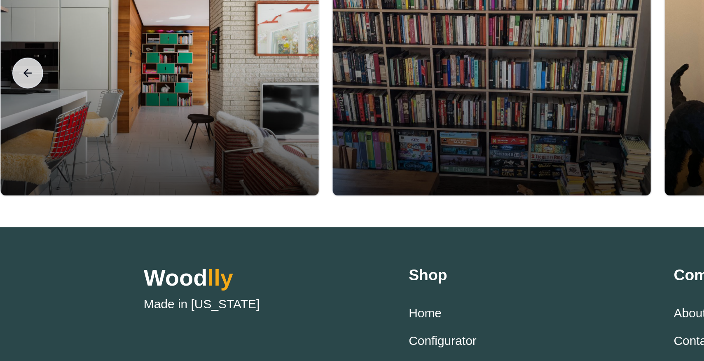
click at [16, 173] on button "Previous slide" at bounding box center [15, 175] width 16 height 16
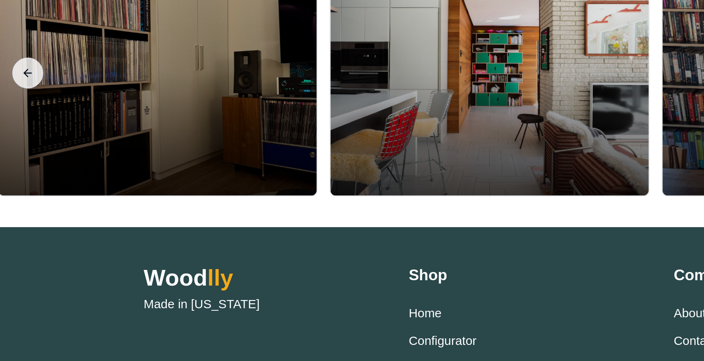
click at [16, 173] on button "Previous slide" at bounding box center [15, 175] width 16 height 16
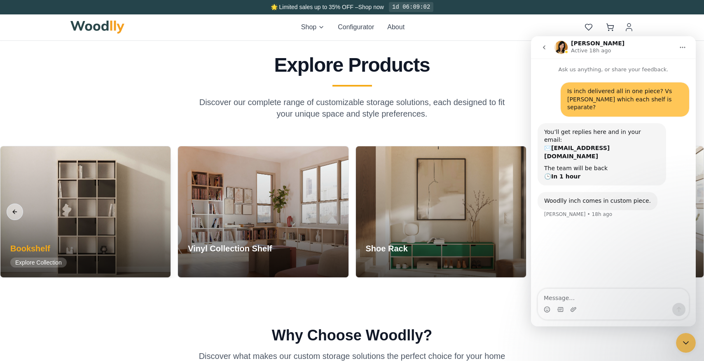
scroll to position [661, 0]
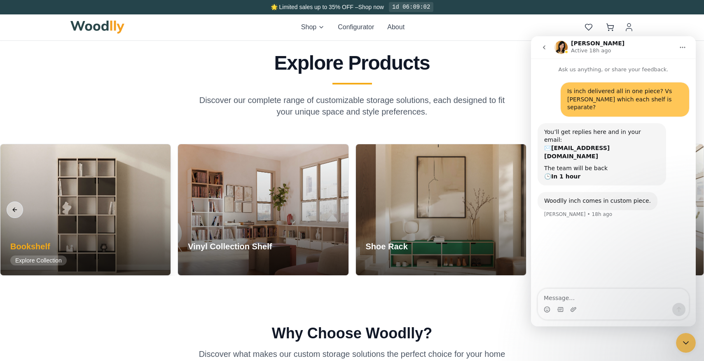
click at [139, 204] on div at bounding box center [85, 209] width 170 height 131
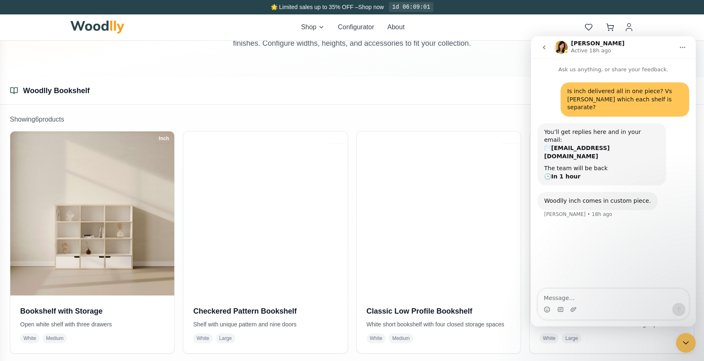
scroll to position [99, 0]
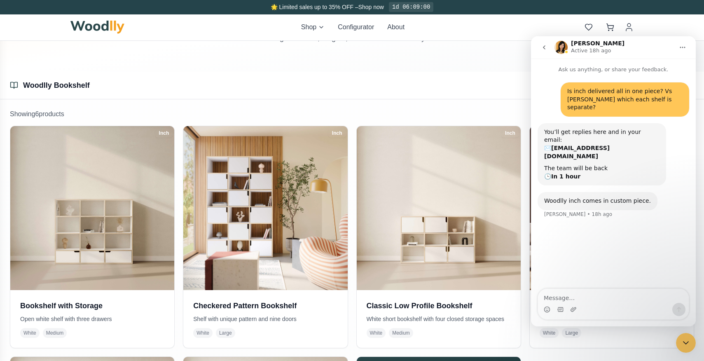
click at [544, 50] on icon "go back" at bounding box center [544, 47] width 7 height 7
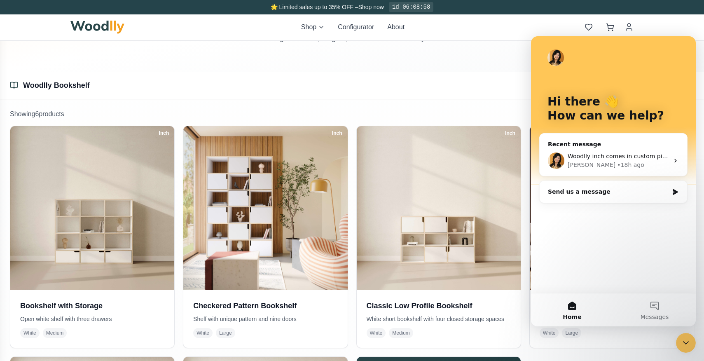
click at [688, 340] on icon "Close Intercom Messenger" at bounding box center [686, 343] width 10 height 10
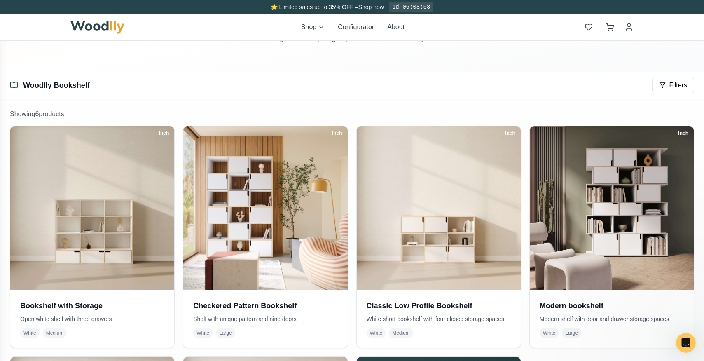
scroll to position [0, 0]
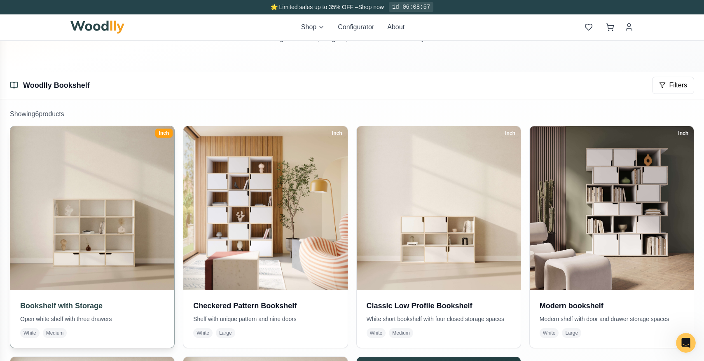
click at [145, 240] on img at bounding box center [92, 208] width 172 height 172
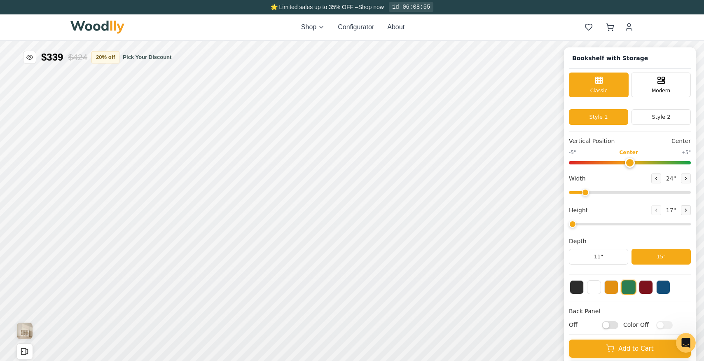
type input "57"
type input "4"
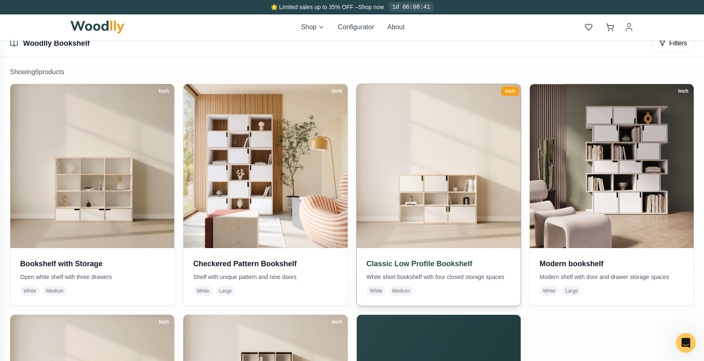
scroll to position [112, 0]
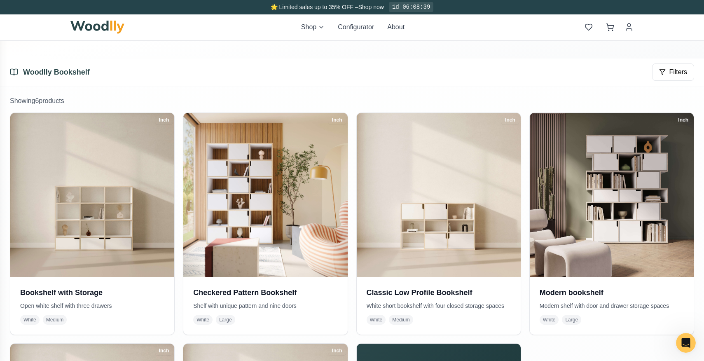
click at [45, 73] on link "Woodlly Bookshelf" at bounding box center [56, 72] width 67 height 8
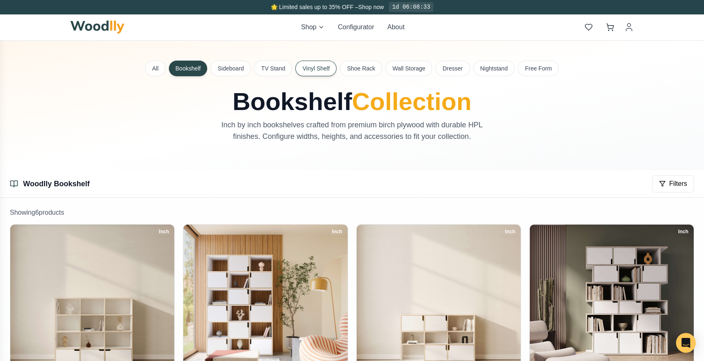
click at [326, 70] on button "Vinyl Shelf" at bounding box center [316, 69] width 41 height 16
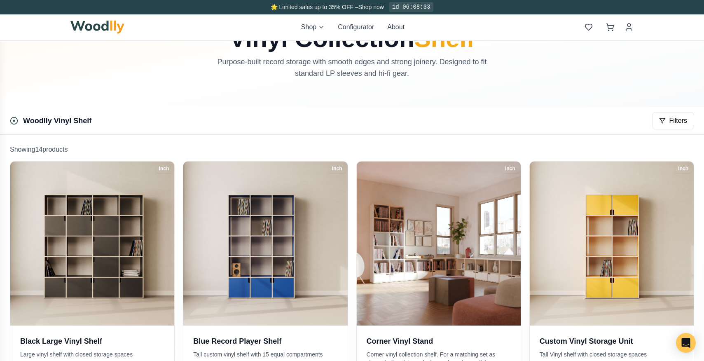
scroll to position [91, 0]
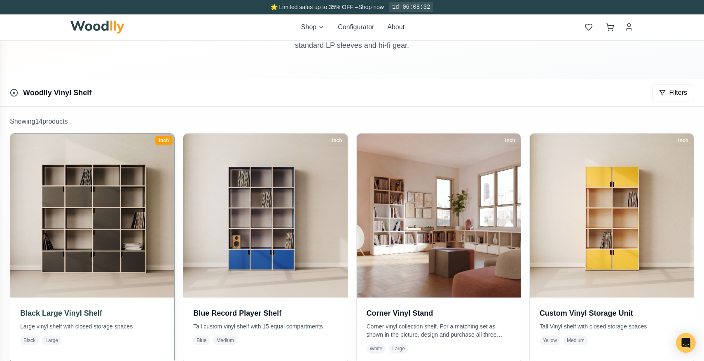
click at [123, 221] on img at bounding box center [92, 215] width 172 height 172
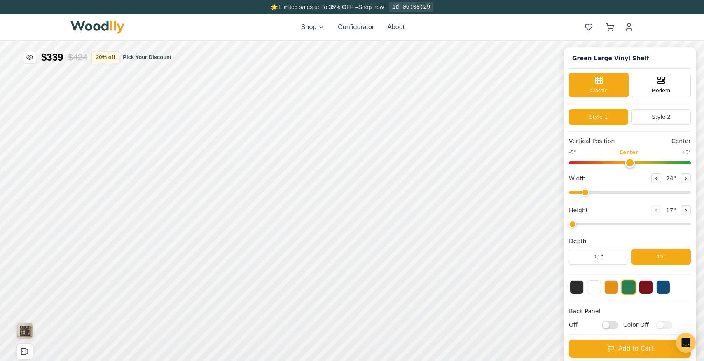
type input "72"
type input "5"
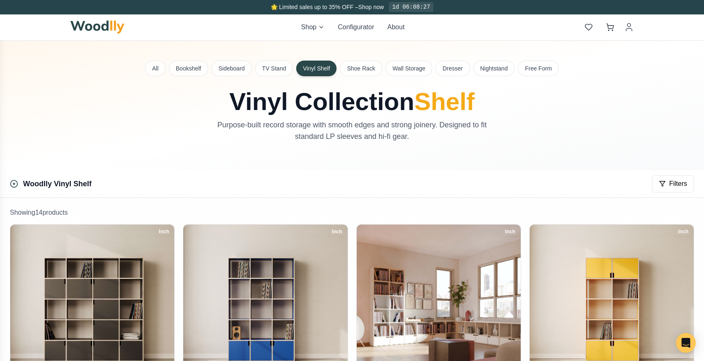
scroll to position [111, 0]
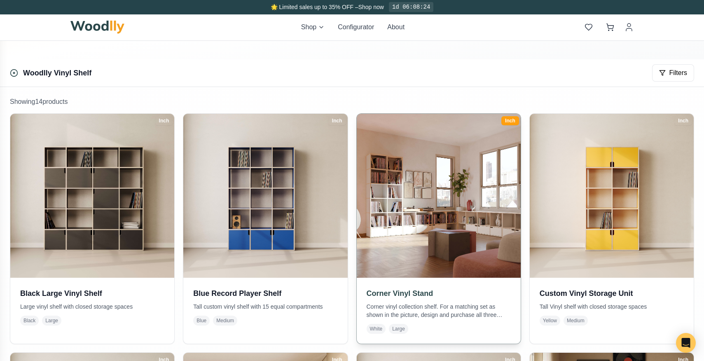
click at [385, 215] on img at bounding box center [439, 196] width 172 height 172
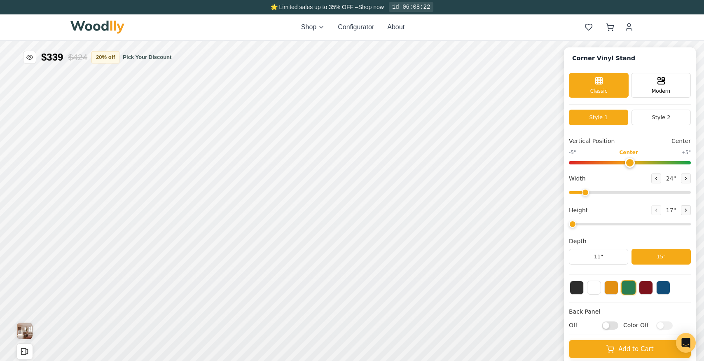
type input "72"
type input "2"
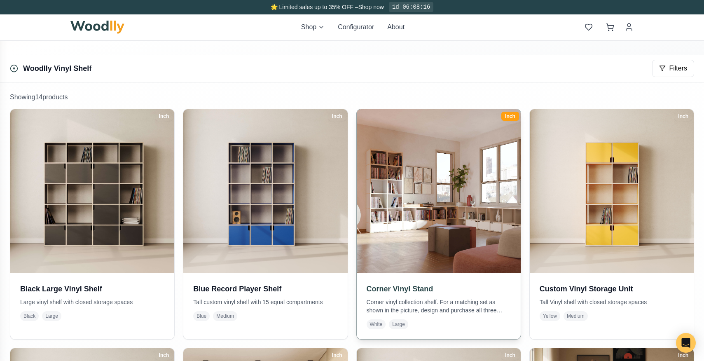
scroll to position [116, 0]
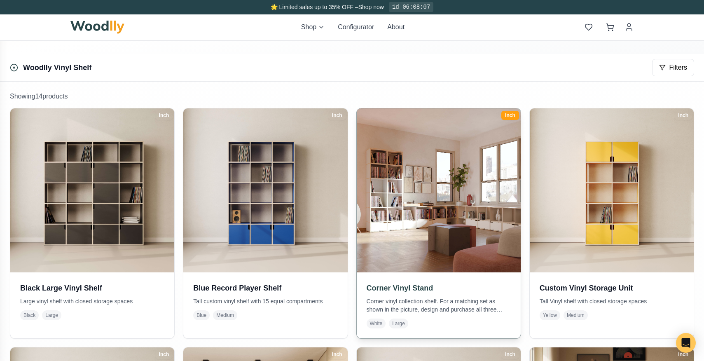
click at [483, 172] on img at bounding box center [439, 190] width 172 height 172
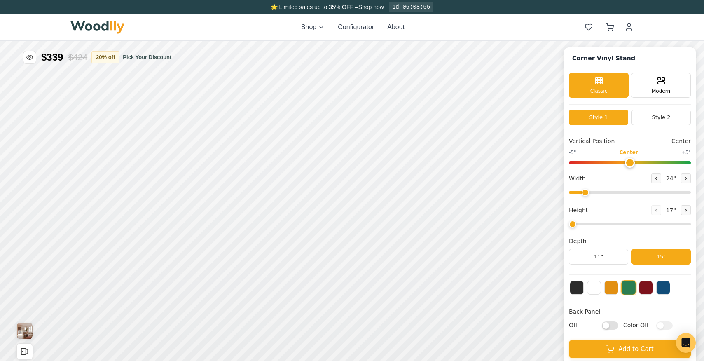
type input "72"
type input "2"
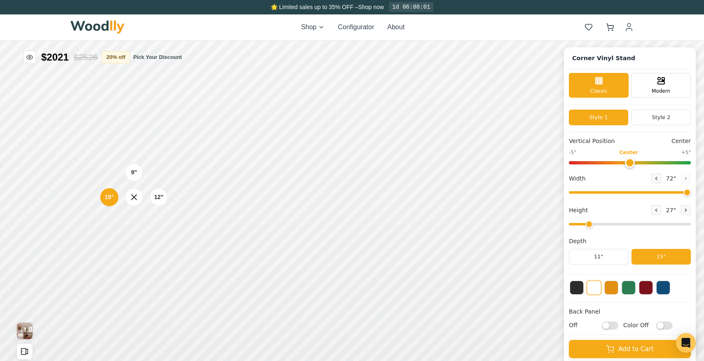
click at [96, 229] on div "9" 12" 15"" at bounding box center [134, 197] width 82 height 82
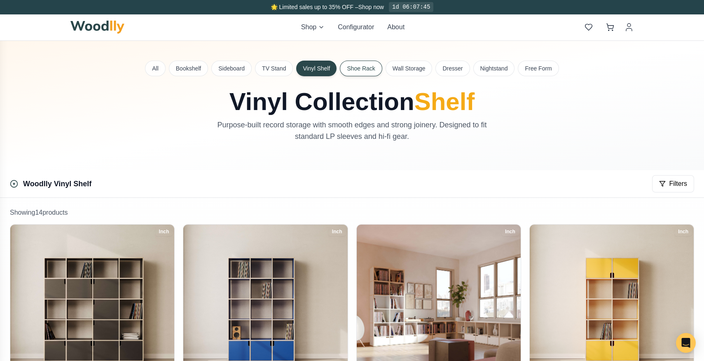
click at [374, 70] on button "Shoe Rack" at bounding box center [361, 69] width 42 height 16
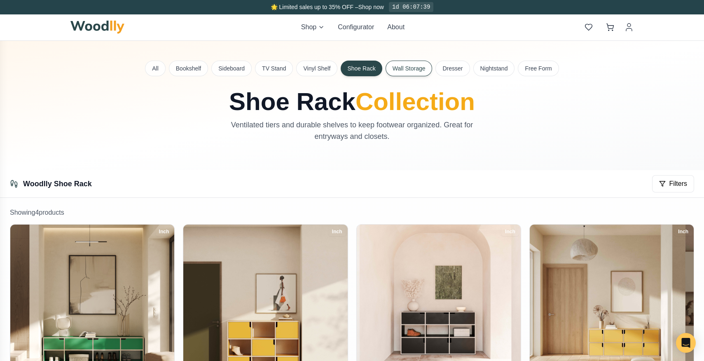
click at [408, 70] on button "Wall Storage" at bounding box center [409, 69] width 47 height 16
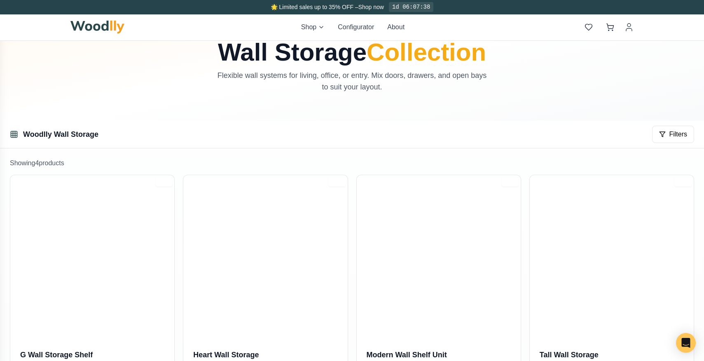
scroll to position [103, 0]
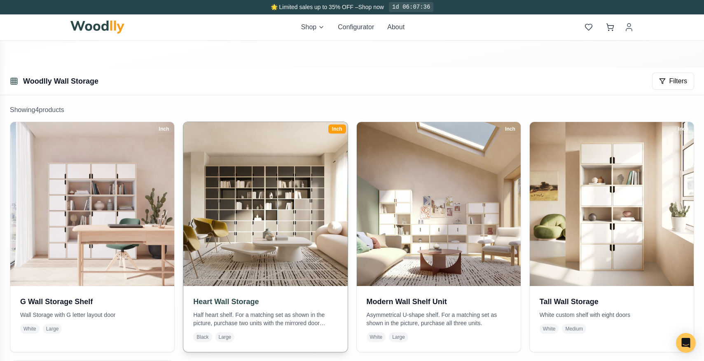
click at [273, 211] on img at bounding box center [265, 204] width 172 height 172
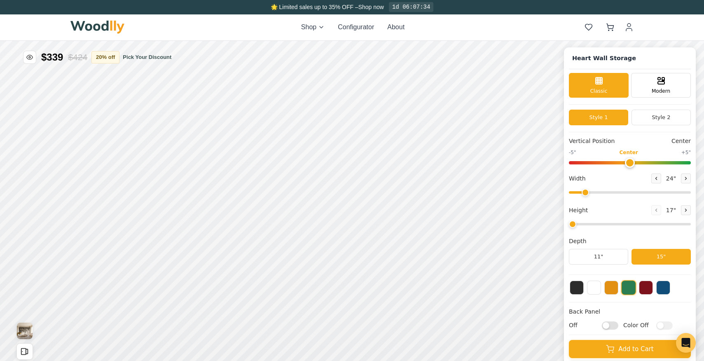
type input "72"
type input "7"
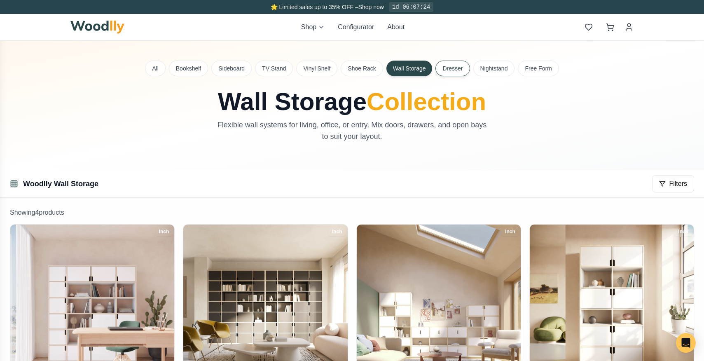
click at [455, 71] on button "Dresser" at bounding box center [453, 69] width 34 height 16
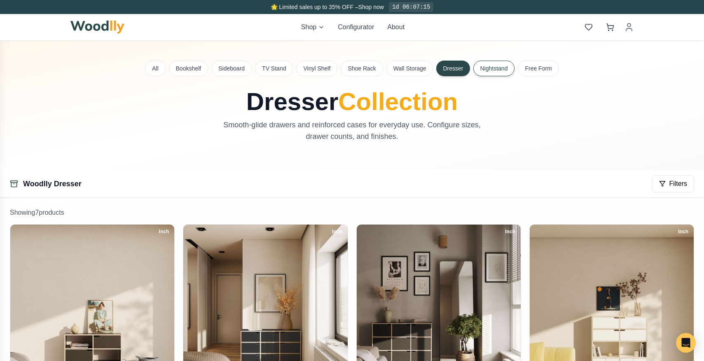
click at [498, 73] on button "Nightstand" at bounding box center [495, 69] width 42 height 16
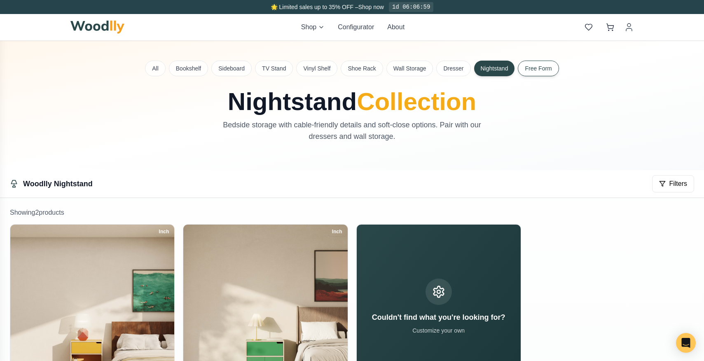
click at [535, 72] on button "Free Form" at bounding box center [538, 69] width 41 height 16
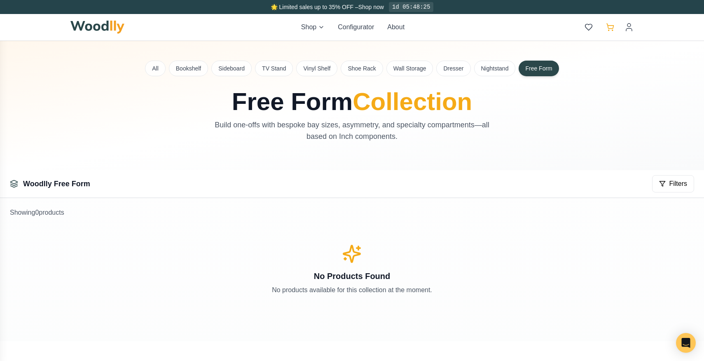
click at [609, 26] on icon at bounding box center [610, 27] width 8 height 8
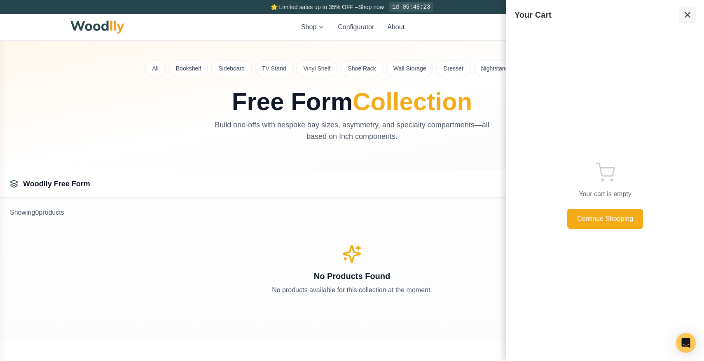
click at [692, 12] on icon at bounding box center [688, 15] width 10 height 10
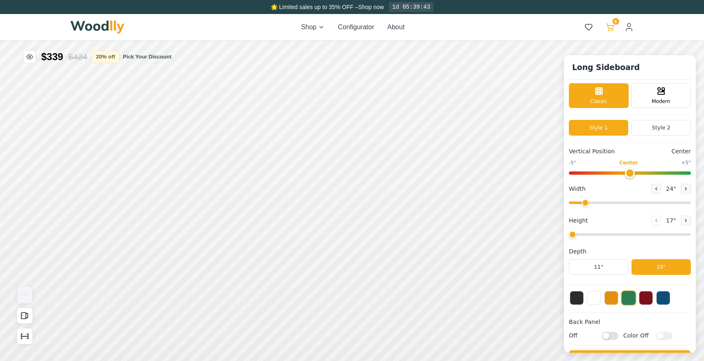
click at [615, 30] on button "6" at bounding box center [610, 27] width 15 height 15
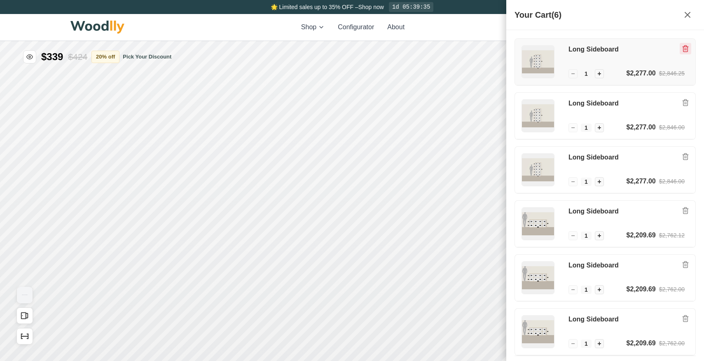
click at [686, 51] on icon "Remove item" at bounding box center [685, 48] width 7 height 7
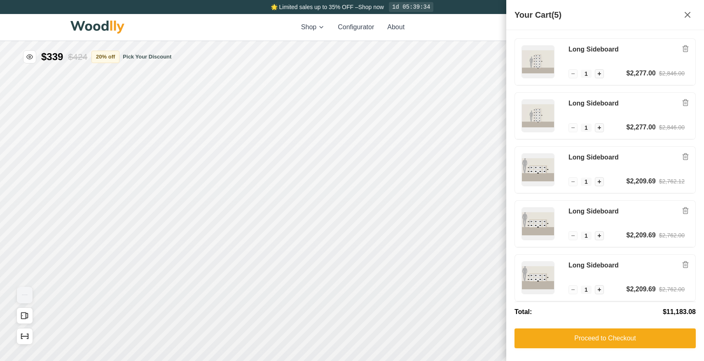
click at [686, 51] on icon "Remove item" at bounding box center [685, 48] width 7 height 7
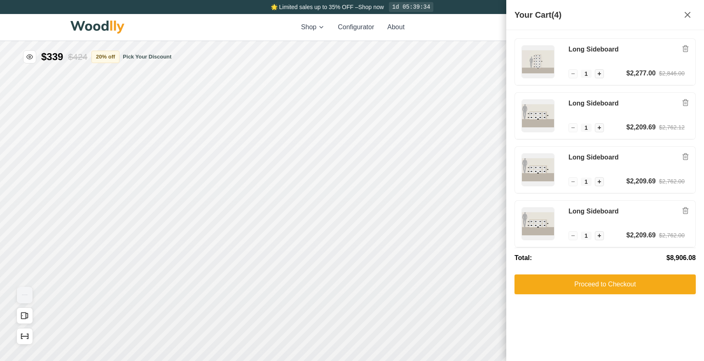
click at [686, 51] on icon "Remove item" at bounding box center [685, 48] width 7 height 7
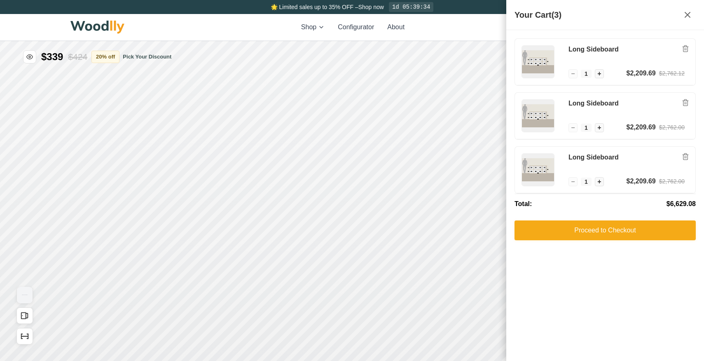
click at [686, 51] on icon "Remove item" at bounding box center [685, 48] width 7 height 7
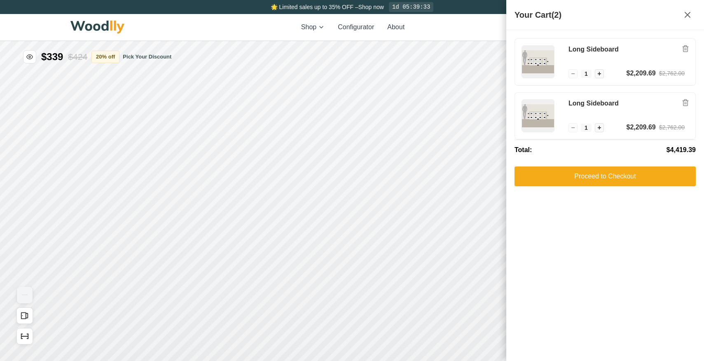
click at [686, 51] on icon "Remove item" at bounding box center [685, 48] width 7 height 7
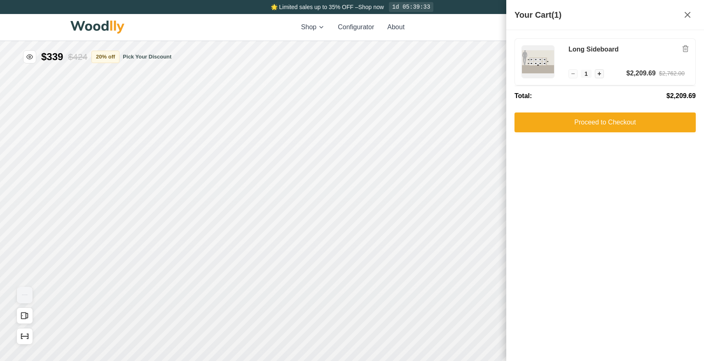
click at [686, 51] on icon "Remove item" at bounding box center [685, 48] width 7 height 7
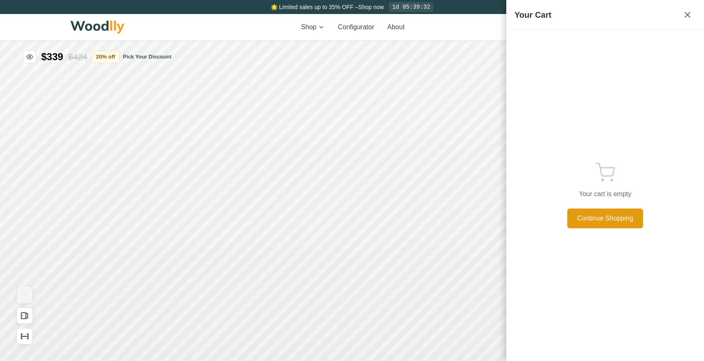
click at [613, 216] on button "Continue Shopping" at bounding box center [606, 219] width 76 height 20
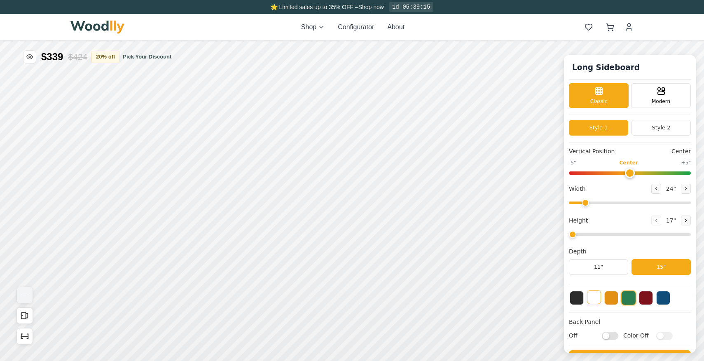
click at [592, 302] on button at bounding box center [594, 297] width 14 height 14
click at [653, 268] on button "15"" at bounding box center [661, 267] width 59 height 16
drag, startPoint x: 584, startPoint y: 204, endPoint x: 597, endPoint y: 205, distance: 12.4
click at [597, 204] on input "range" at bounding box center [630, 203] width 122 height 2
click at [18, 314] on button "Open All Doors and Drawers" at bounding box center [24, 315] width 16 height 16
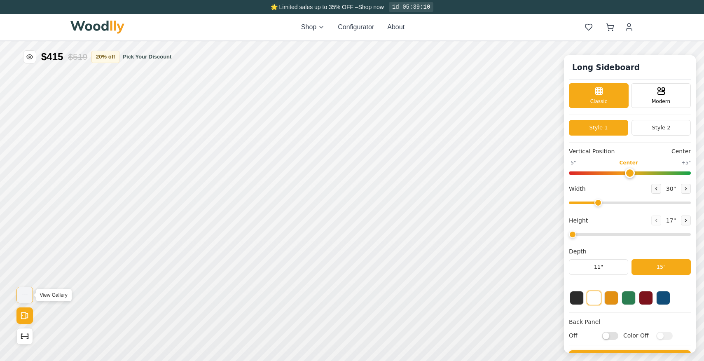
click at [31, 293] on img "View Gallery" at bounding box center [25, 295] width 16 height 16
click at [24, 341] on button "Show Dimensions" at bounding box center [24, 336] width 16 height 16
click at [28, 295] on img "View Gallery" at bounding box center [25, 295] width 16 height 16
click at [19, 298] on img "View Gallery" at bounding box center [25, 295] width 16 height 16
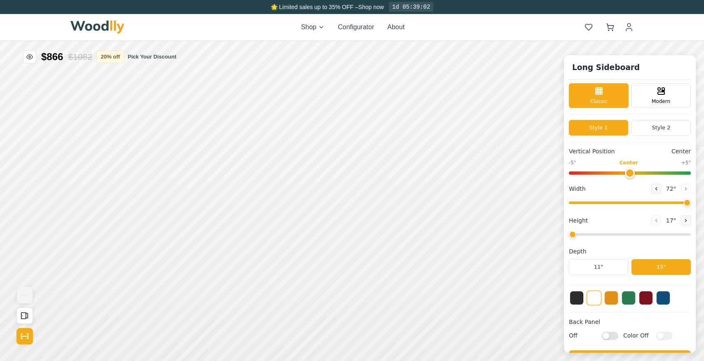
drag, startPoint x: 599, startPoint y: 203, endPoint x: 709, endPoint y: 199, distance: 109.7
type input "72"
click at [691, 202] on input "range" at bounding box center [630, 203] width 122 height 2
drag, startPoint x: 574, startPoint y: 234, endPoint x: 586, endPoint y: 233, distance: 12.4
type input "2"
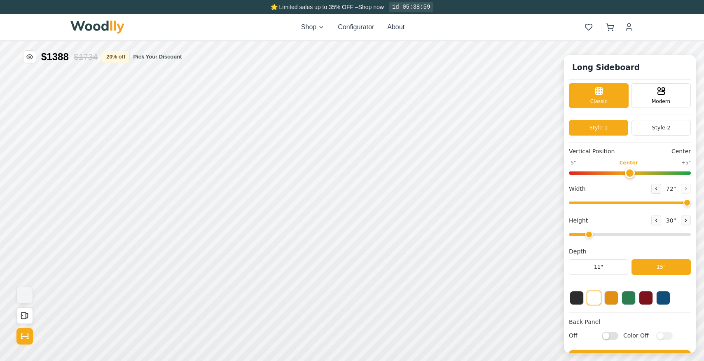
click at [586, 233] on input "range" at bounding box center [630, 234] width 122 height 2
click at [124, 162] on div "15"" at bounding box center [122, 161] width 9 height 9
click at [593, 300] on button at bounding box center [594, 298] width 15 height 15
click at [612, 338] on input "Off" at bounding box center [610, 335] width 16 height 8
checkbox input "true"
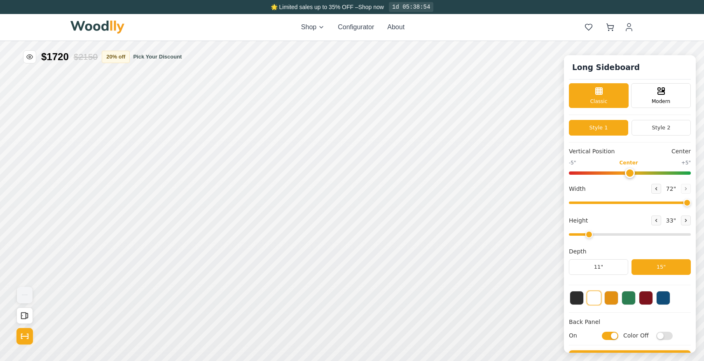
click at [663, 335] on input "Color Off" at bounding box center [665, 335] width 16 height 8
checkbox input "true"
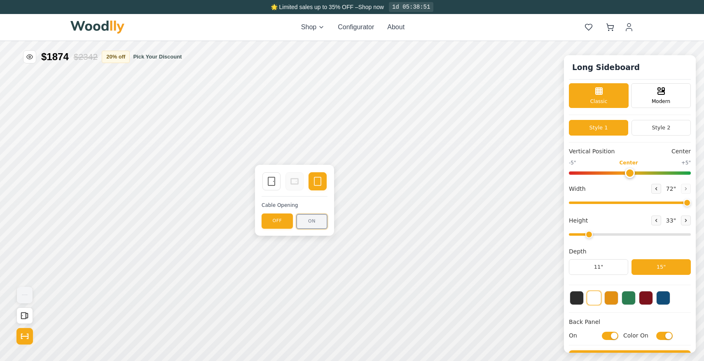
click at [313, 220] on button "ON" at bounding box center [311, 221] width 31 height 15
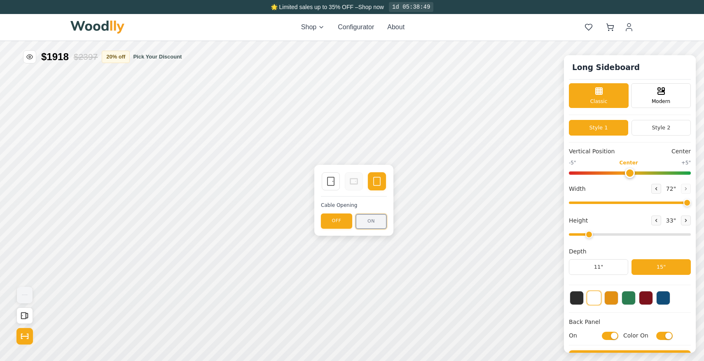
click at [381, 222] on button "ON" at bounding box center [371, 221] width 31 height 15
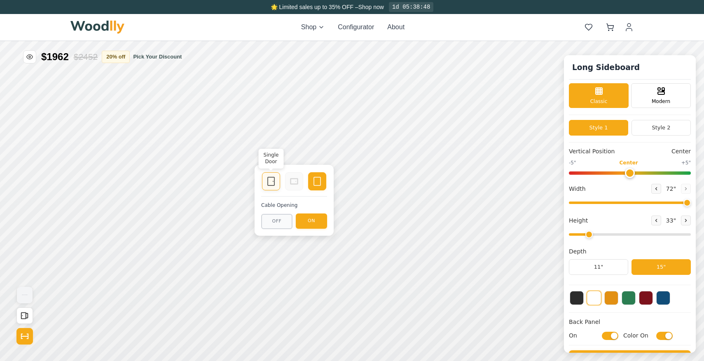
click at [273, 183] on icon at bounding box center [271, 181] width 10 height 10
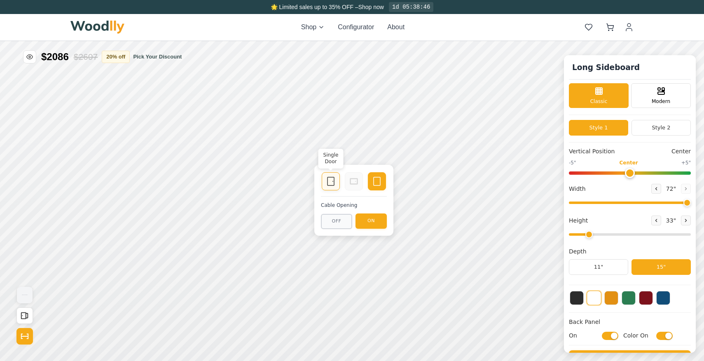
click at [330, 180] on icon at bounding box center [331, 181] width 10 height 10
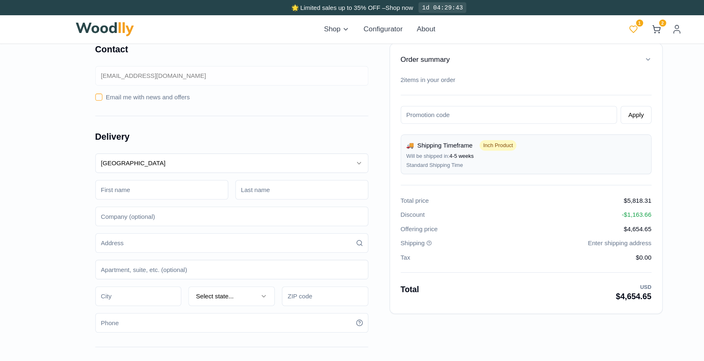
click at [594, 26] on button "1" at bounding box center [589, 27] width 15 height 15
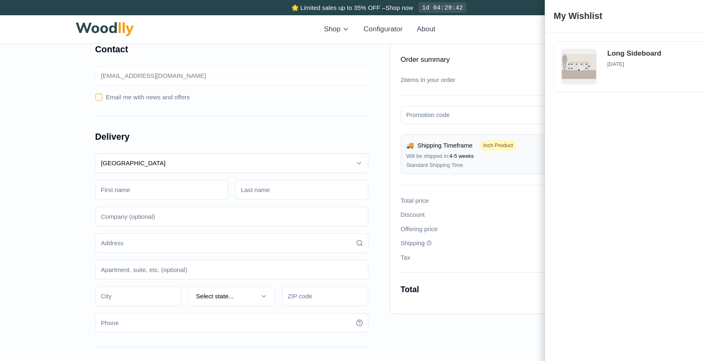
click at [485, 47] on div "Order summary 2 items in your order Apply 🚚 Shipping Timeframe Inch Product Wil…" at bounding box center [489, 166] width 254 height 252
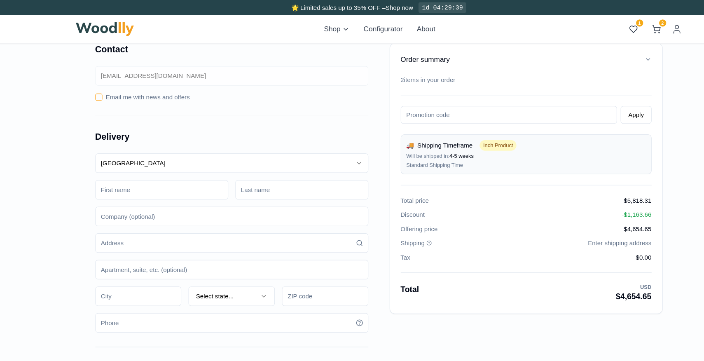
click at [603, 48] on div "Order summary 2 items in your order Apply 🚚 Shipping Timeframe Inch Product Wil…" at bounding box center [489, 166] width 254 height 252
click at [603, 53] on icon "button" at bounding box center [602, 55] width 7 height 7
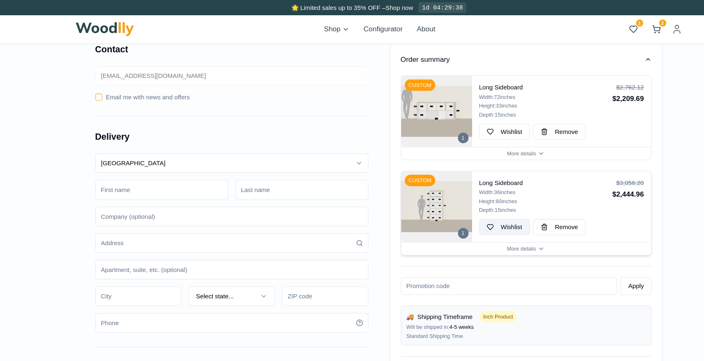
click at [464, 213] on button "Wishlist" at bounding box center [469, 211] width 47 height 15
click at [176, 178] on input at bounding box center [151, 176] width 124 height 18
type input "[PERSON_NAME]"
click at [456, 208] on button "Wishlist" at bounding box center [469, 211] width 47 height 15
click at [303, 174] on input at bounding box center [281, 176] width 124 height 18
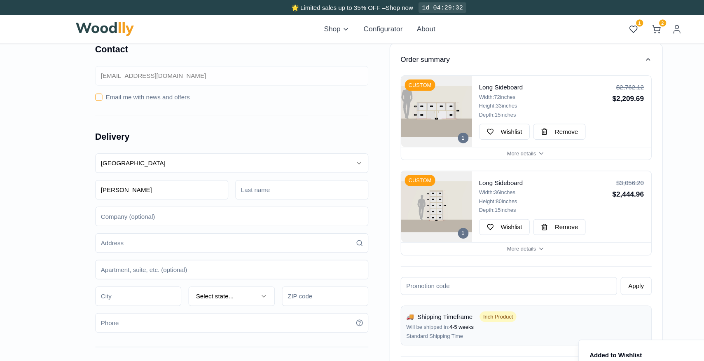
type input "[PERSON_NAME]"
click at [460, 209] on button "Wishlist" at bounding box center [469, 211] width 47 height 15
click at [276, 225] on input at bounding box center [216, 226] width 254 height 18
click at [275, 225] on input at bounding box center [216, 226] width 254 height 18
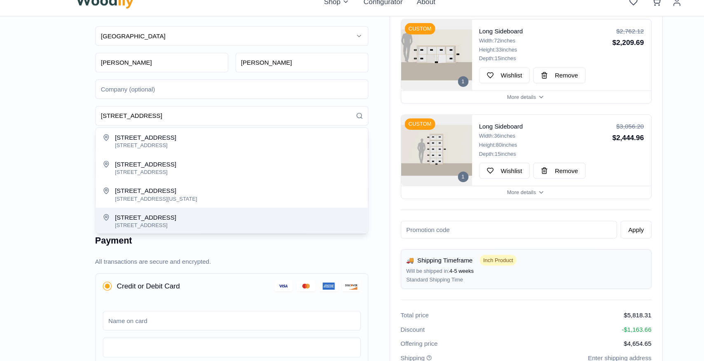
scroll to position [123, 0]
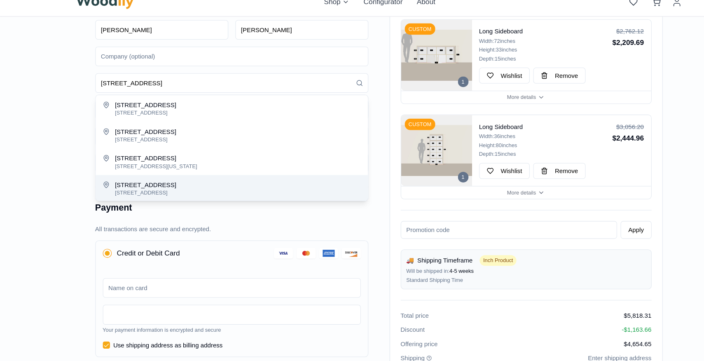
type input "[STREET_ADDRESS]"
click at [39, 138] on div "Order summary 1 CUSTOM Long Sideboard Width: 72 inches Height: 33 inches Depth:…" at bounding box center [352, 199] width 704 height 591
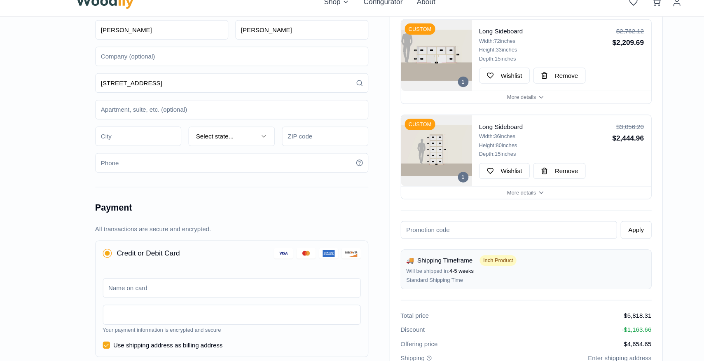
click at [115, 150] on input at bounding box center [129, 152] width 80 height 18
type input "[GEOGRAPHIC_DATA]"
click at [223, 150] on button "Select state..." at bounding box center [215, 152] width 80 height 18
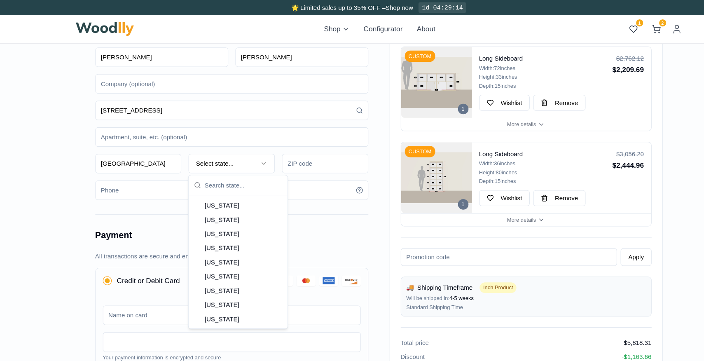
scroll to position [314, 0]
click at [228, 284] on div "[US_STATE]" at bounding box center [221, 285] width 89 height 13
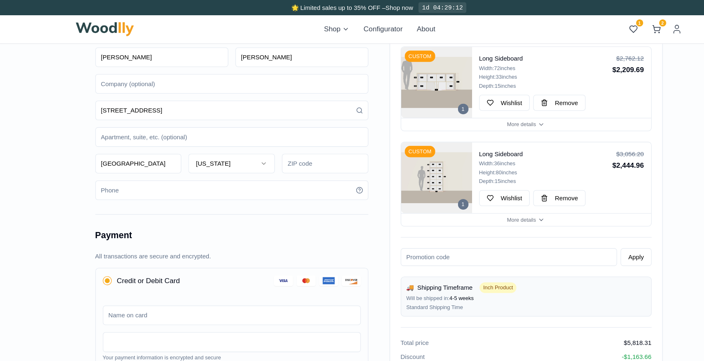
click at [286, 156] on input at bounding box center [302, 152] width 80 height 18
type input "11415"
click at [232, 199] on div "Payment All transactions are secure and encrypted. Credit or Debit Card +2 Your…" at bounding box center [216, 340] width 254 height 283
drag, startPoint x: 448, startPoint y: 223, endPoint x: 456, endPoint y: 201, distance: 23.6
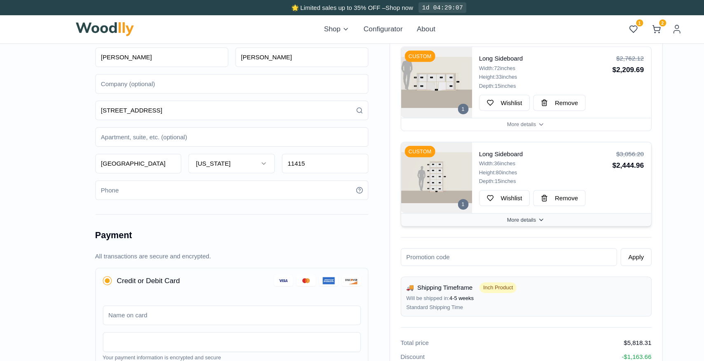
click at [448, 223] on div "Order summary 1 CUSTOM Long Sideboard Width: 72 inches Height: 33 inches Depth:…" at bounding box center [489, 218] width 233 height 390
click at [456, 201] on button "More details" at bounding box center [489, 204] width 232 height 12
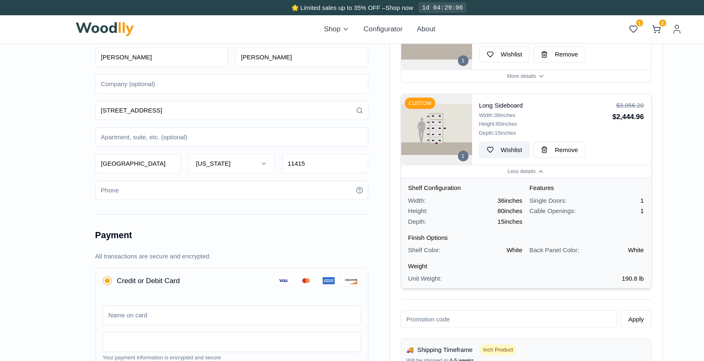
click at [468, 136] on span "Wishlist" at bounding box center [476, 139] width 20 height 8
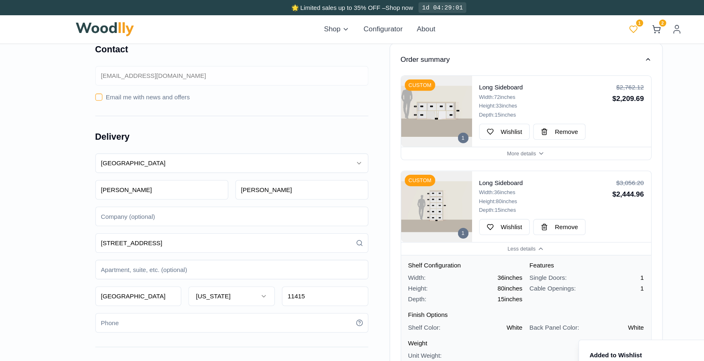
click at [589, 33] on button "1" at bounding box center [589, 27] width 15 height 15
click at [478, 43] on div "Order summary 1 CUSTOM Long Sideboard Width: 72 inches Height: 33 inches Depth:…" at bounding box center [489, 297] width 254 height 514
click at [468, 126] on span "Wishlist" at bounding box center [476, 122] width 20 height 8
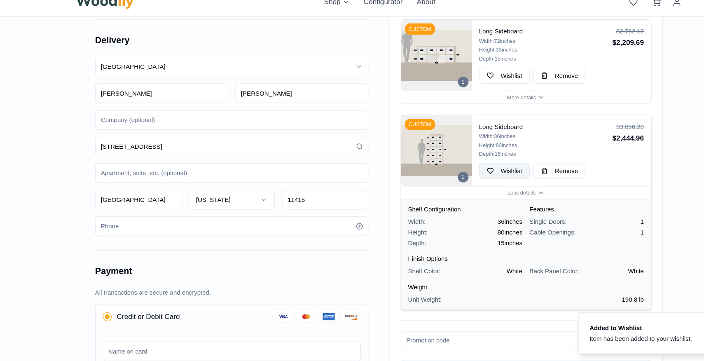
click at [474, 183] on span "Wishlist" at bounding box center [476, 184] width 20 height 8
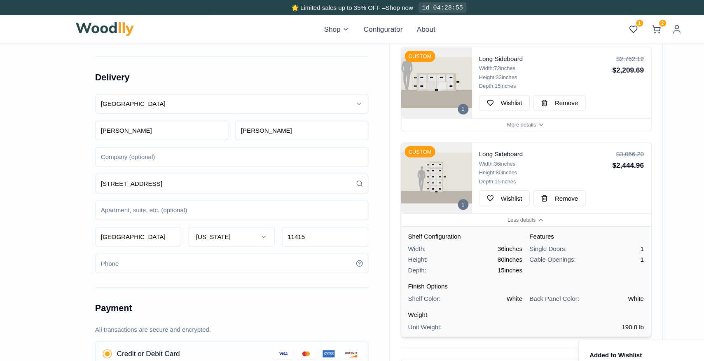
scroll to position [0, 0]
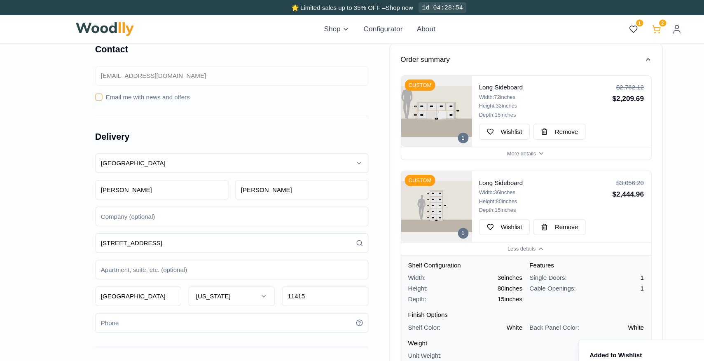
click at [614, 25] on icon at bounding box center [610, 27] width 8 height 8
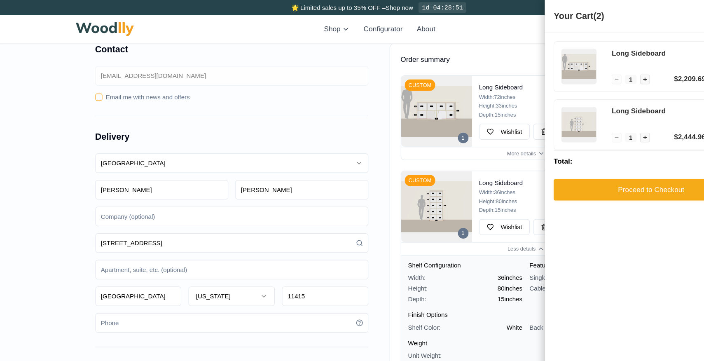
click at [480, 57] on div "Order summary" at bounding box center [489, 55] width 233 height 10
